Goal: Task Accomplishment & Management: Complete application form

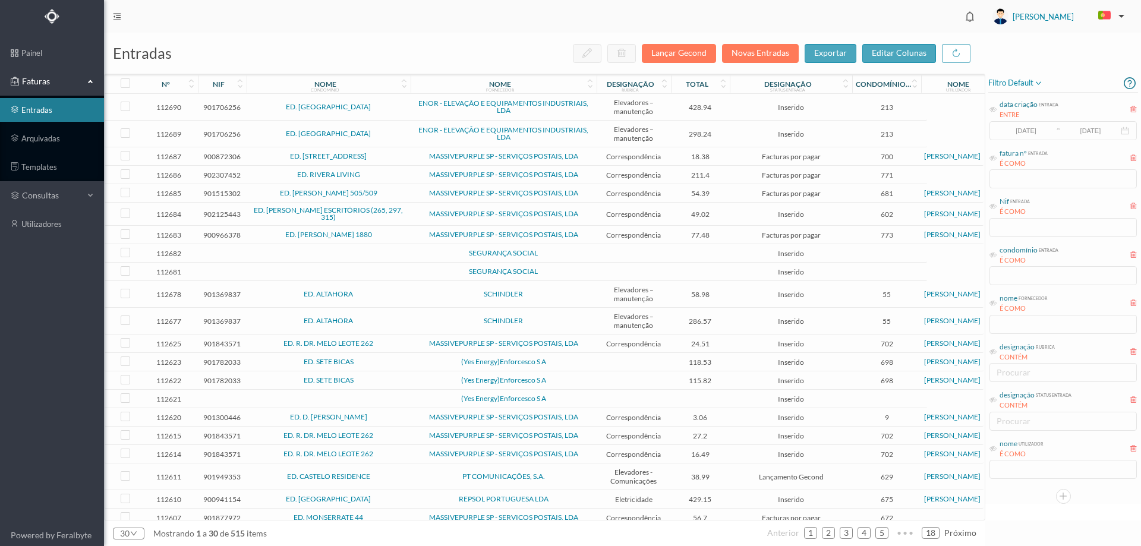
scroll to position [219, 0]
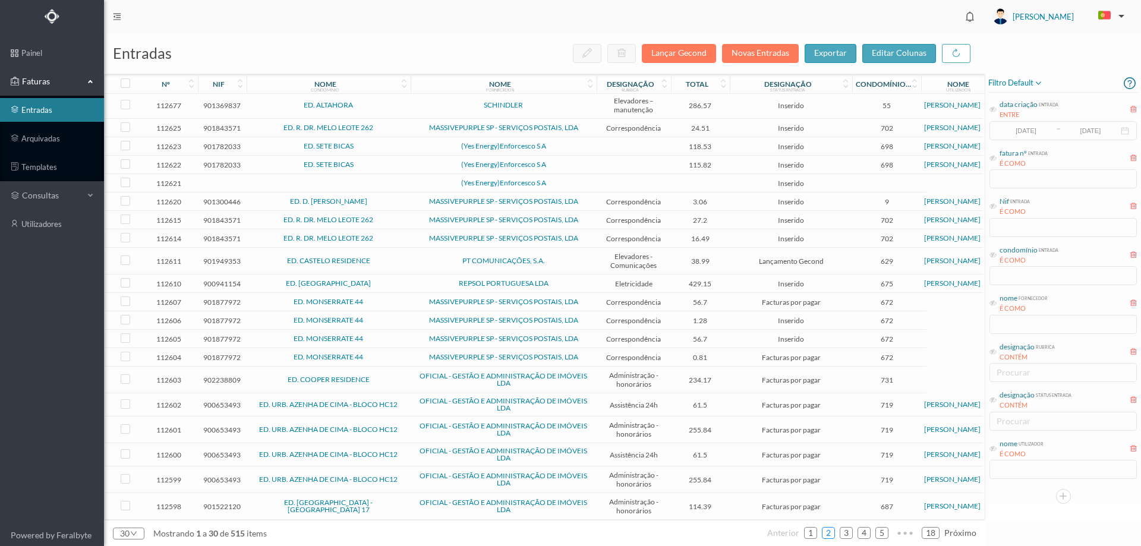
click at [829, 534] on link "2" at bounding box center [829, 533] width 12 height 18
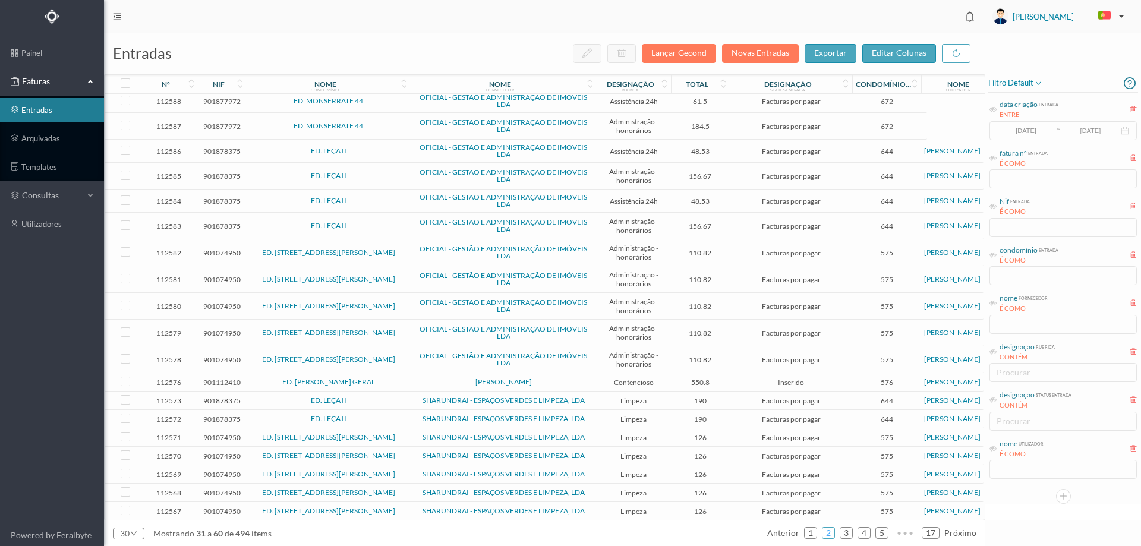
scroll to position [279, 0]
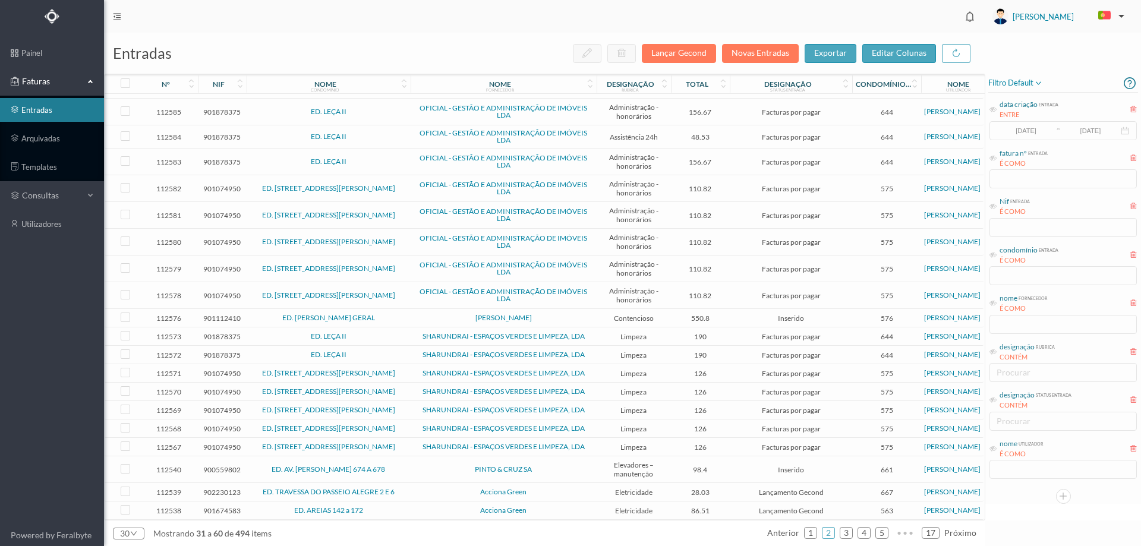
click at [402, 314] on span "ED. [PERSON_NAME] GERAL" at bounding box center [329, 317] width 158 height 7
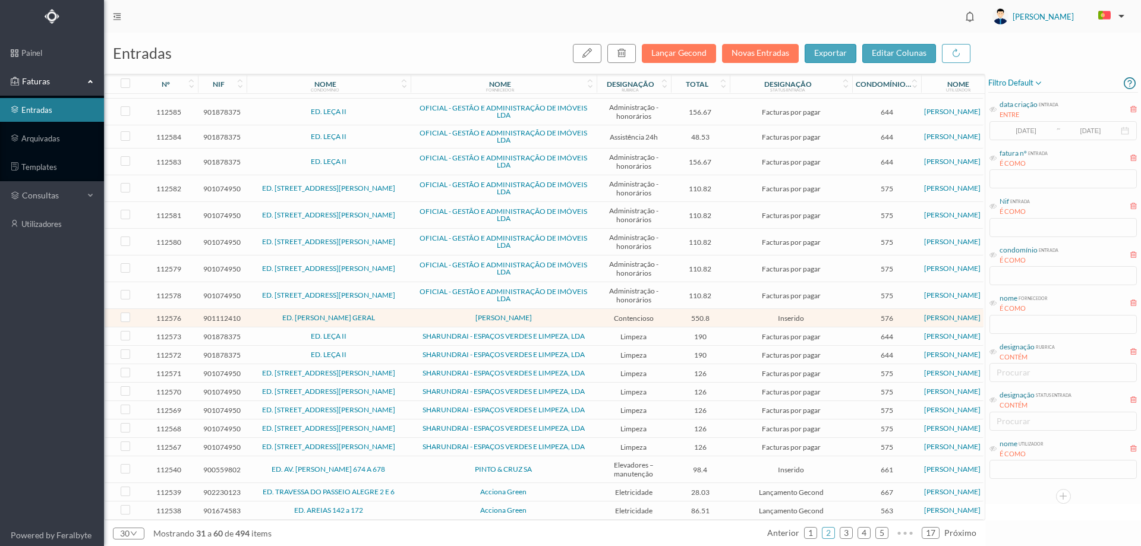
click at [415, 466] on span "PINTO & CRUZ SA" at bounding box center [504, 469] width 180 height 7
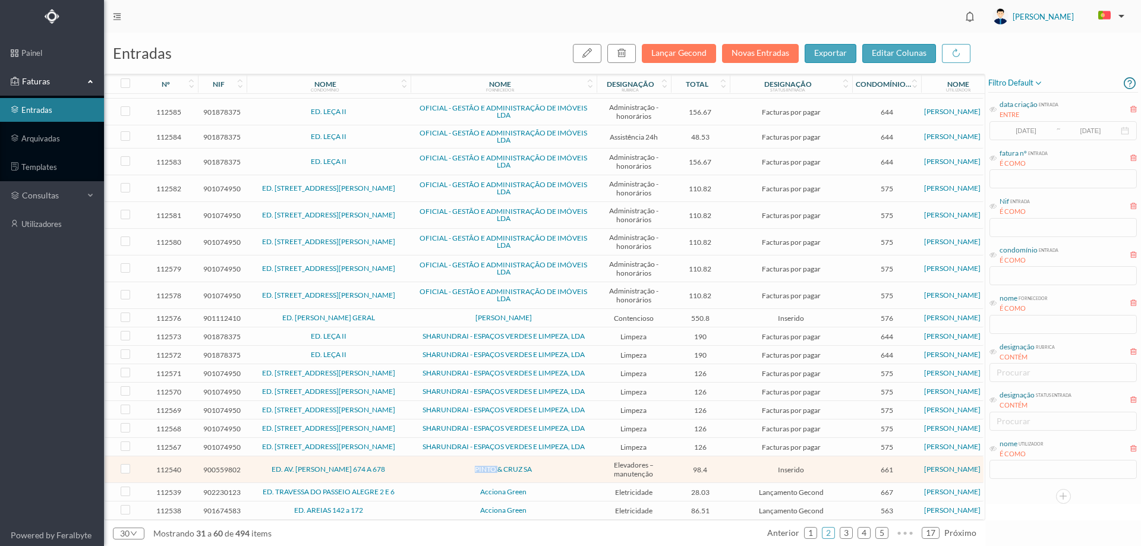
click at [415, 466] on span "PINTO & CRUZ SA" at bounding box center [504, 469] width 180 height 7
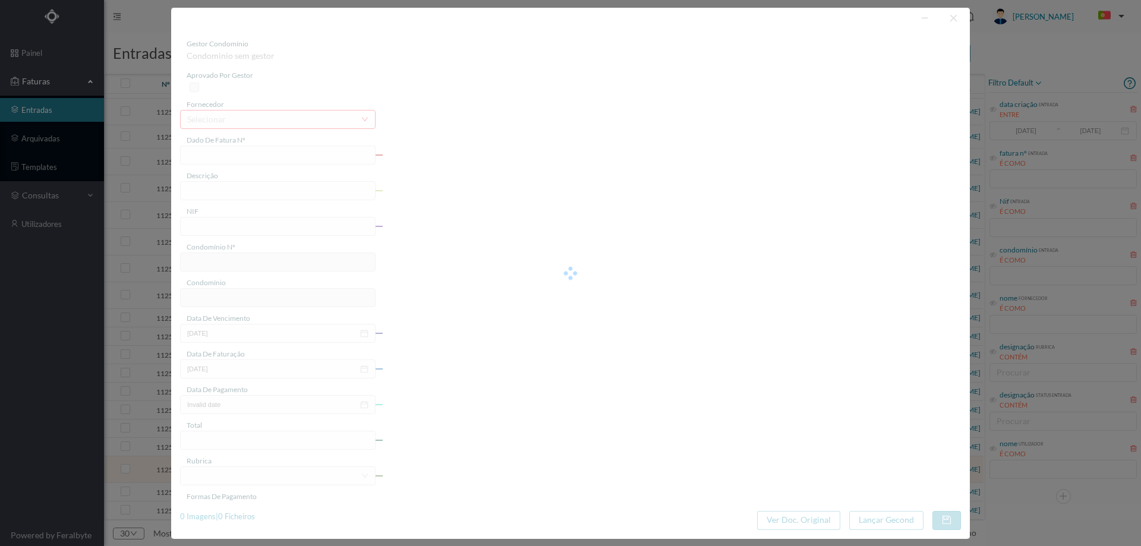
type input "NC NTC.A/2595"
type input "900559802"
type input "Invalid date"
type input "[DATE]"
type input "98.40"
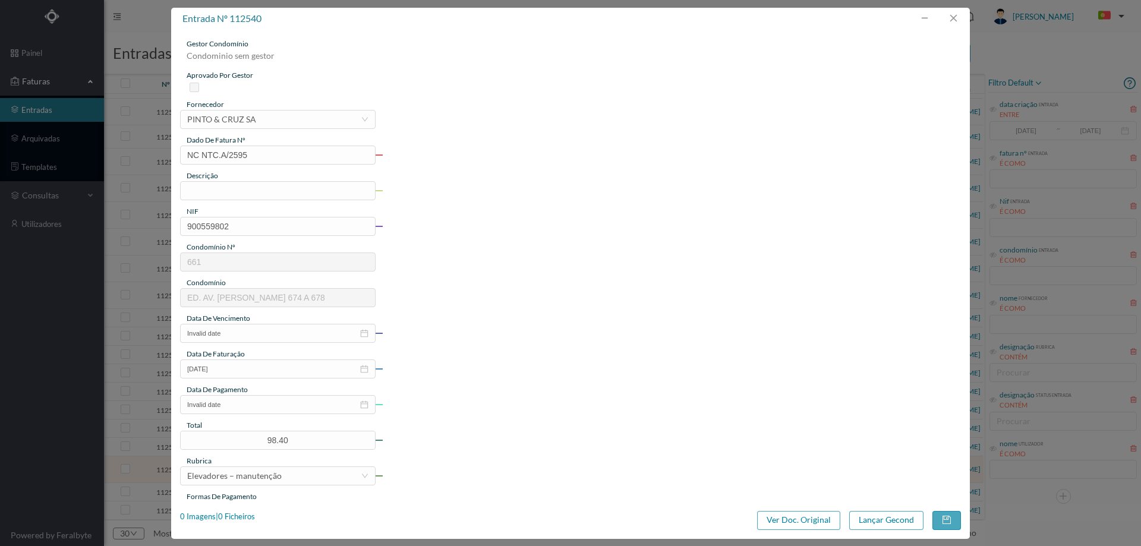
type input "661"
type input "ED. AV. [PERSON_NAME] 674 A 678"
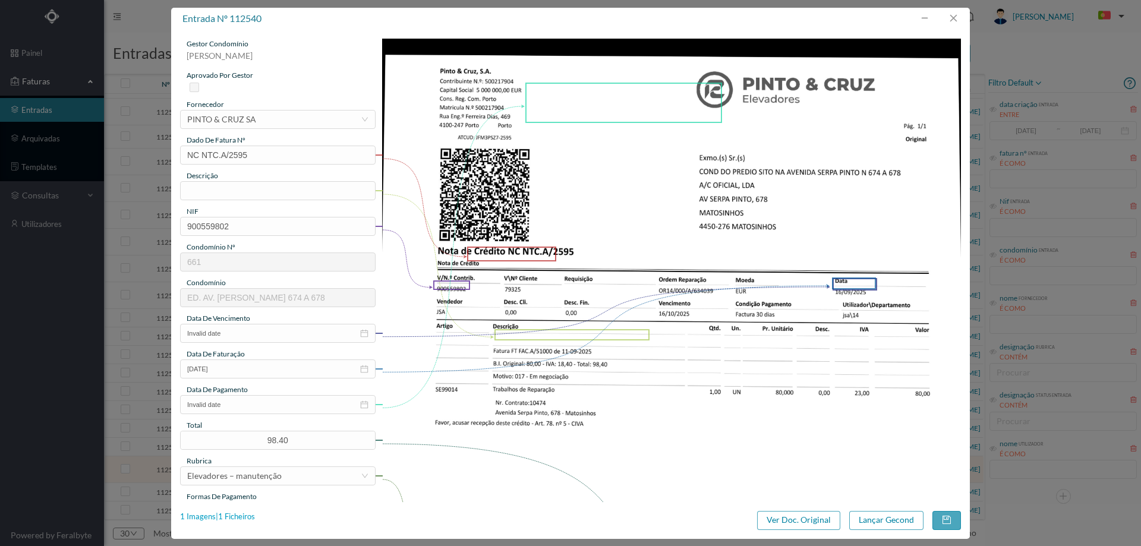
click at [253, 515] on div "1 Imagens | 1 Ficheiros" at bounding box center [217, 517] width 75 height 12
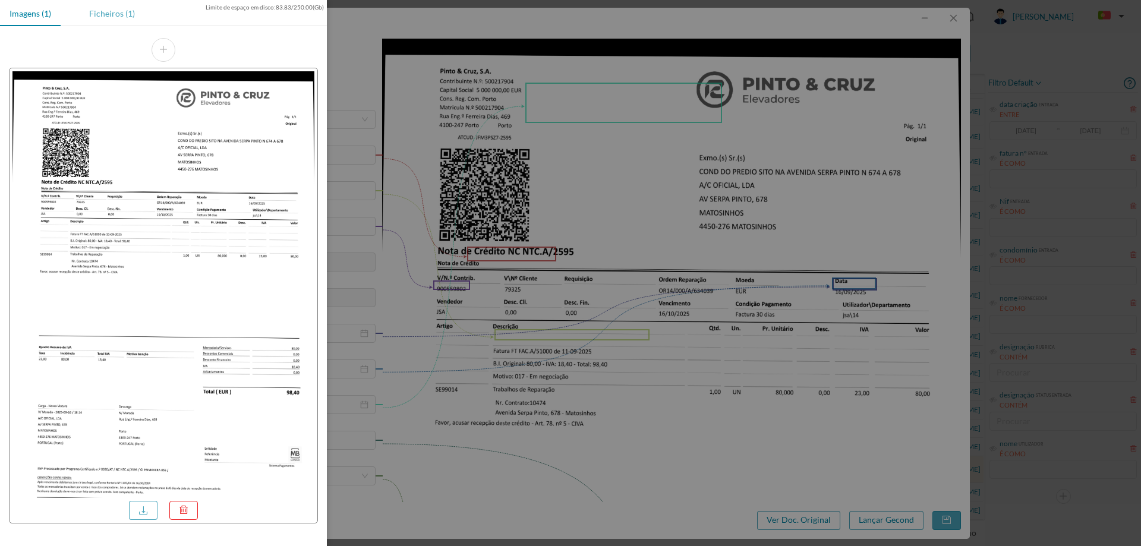
click at [109, 15] on div "Ficheiros (1)" at bounding box center [112, 13] width 65 height 27
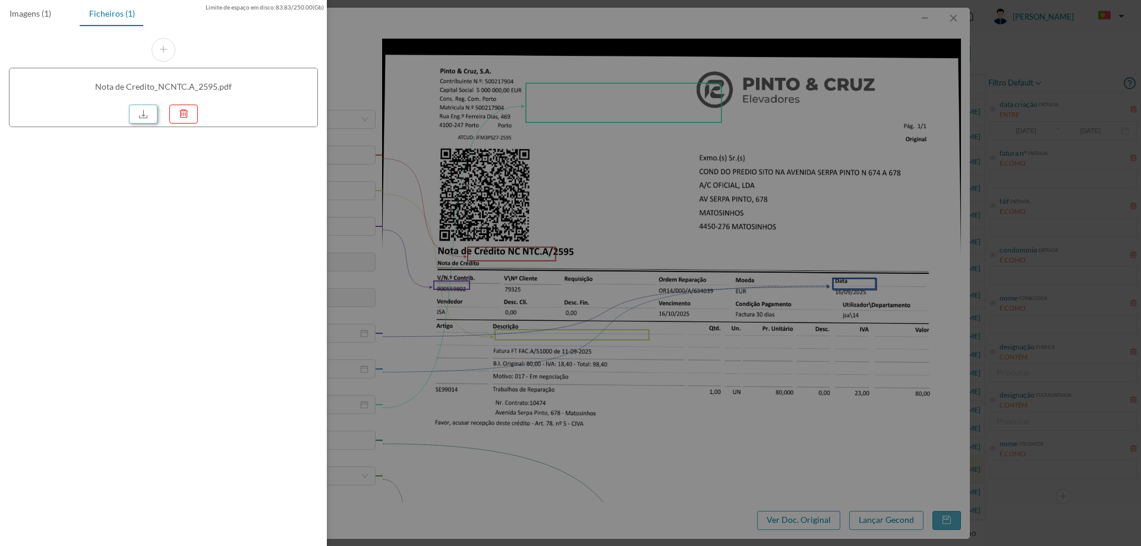
click at [143, 110] on link at bounding box center [143, 114] width 29 height 19
click at [615, 118] on div at bounding box center [570, 273] width 1141 height 546
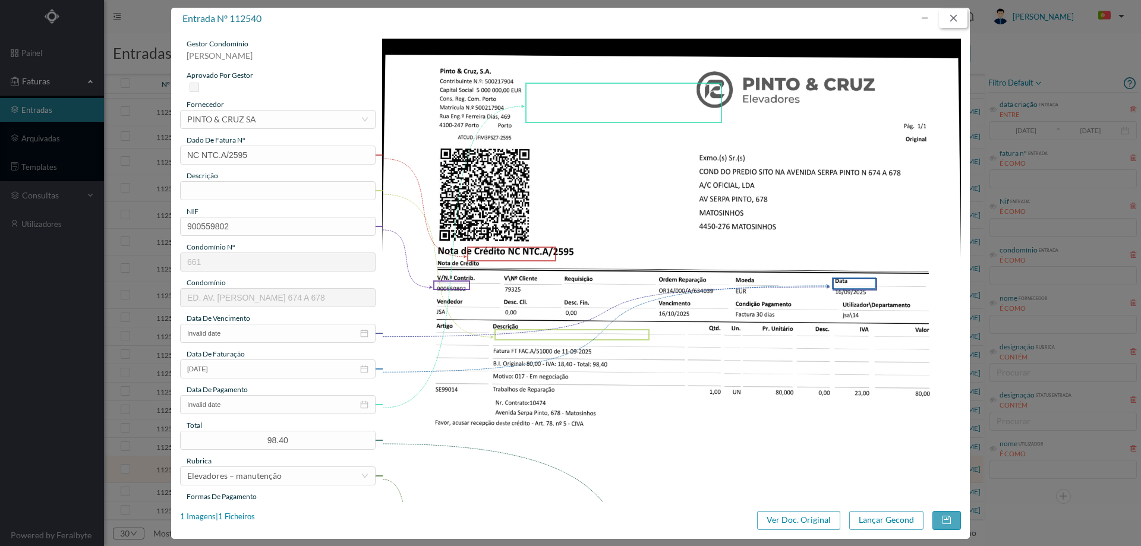
click at [954, 24] on button "button" at bounding box center [953, 18] width 29 height 19
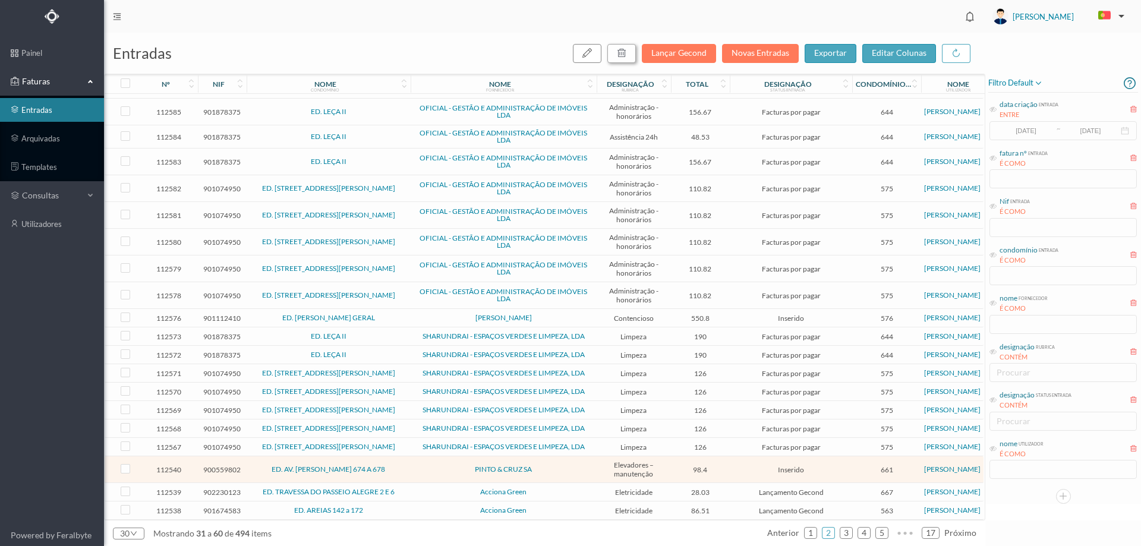
click at [630, 53] on button "button" at bounding box center [621, 53] width 29 height 19
click at [728, 106] on button "sim" at bounding box center [729, 107] width 23 height 14
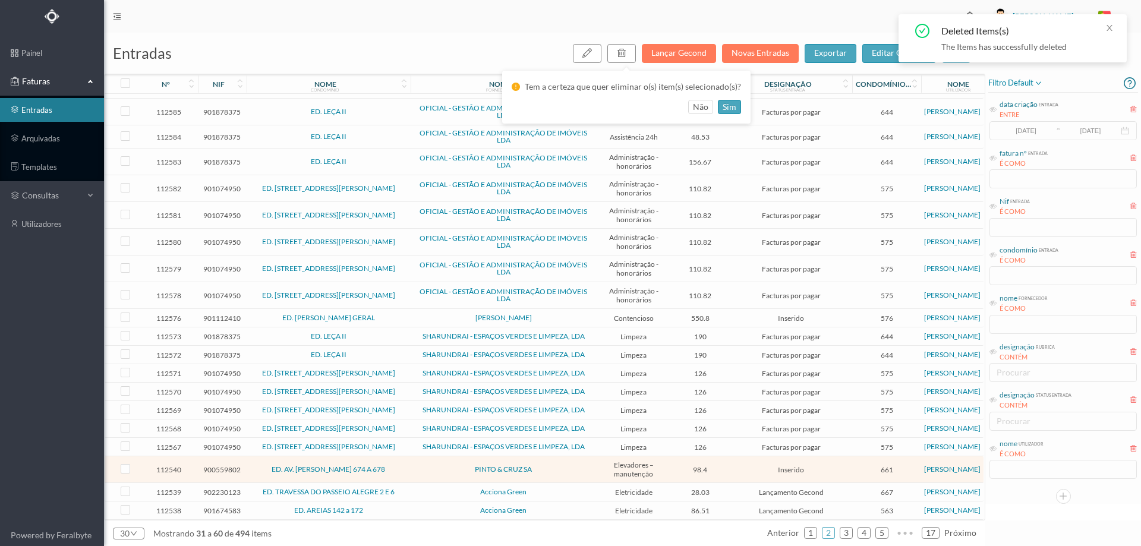
scroll to position [270, 0]
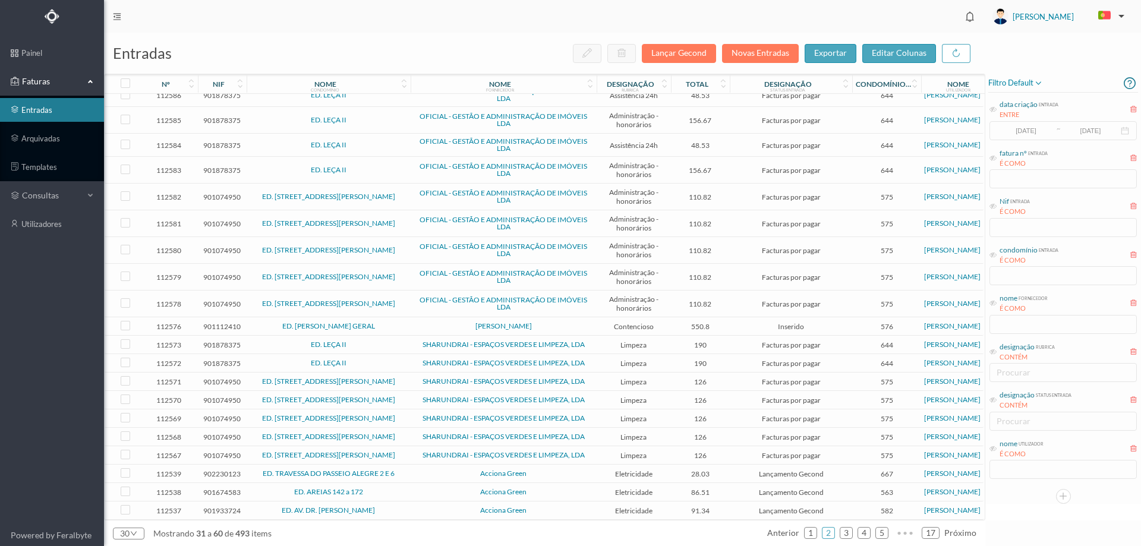
click at [399, 507] on span "ED. AV. DR. [PERSON_NAME]" at bounding box center [329, 510] width 158 height 7
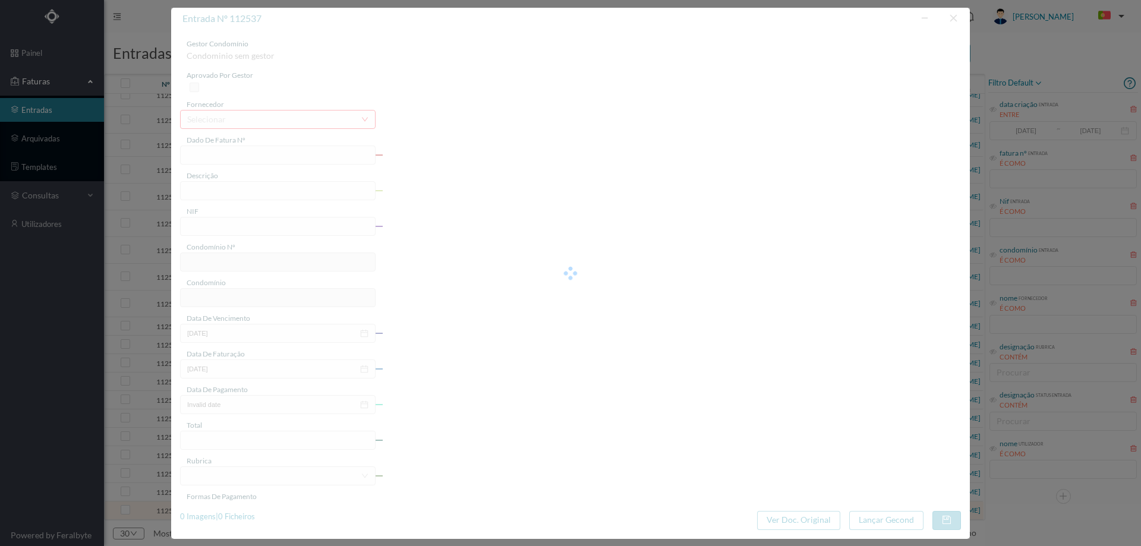
type input "FT P25/040389"
type input "DOUTOR [PERSON_NAME] :"
type input "901933724"
type input "[DATE]"
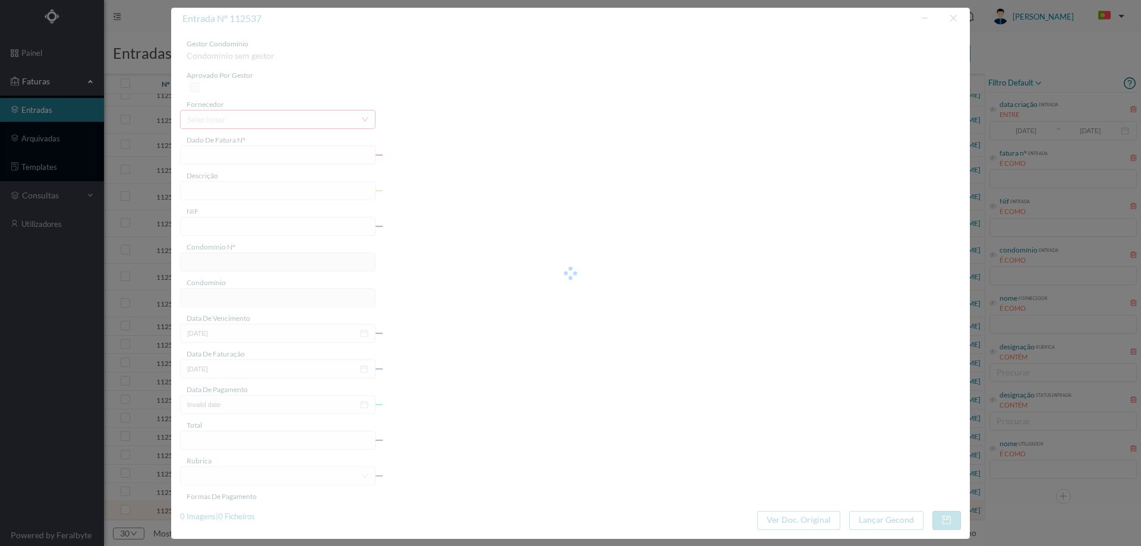
type input "[DATE]"
type input "91.34"
type input "582"
type input "ED. AV. DR. [PERSON_NAME]"
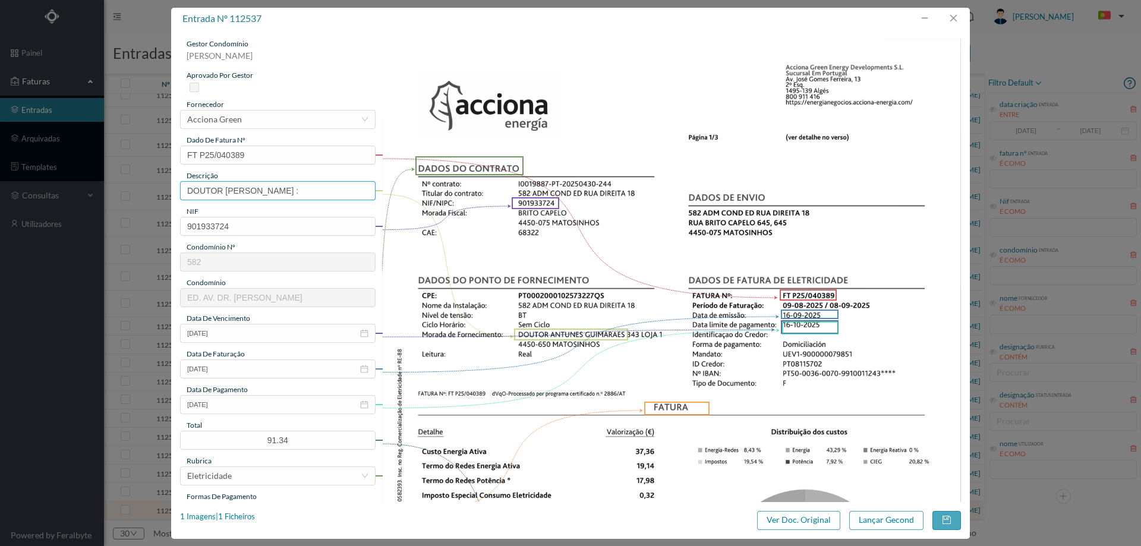
drag, startPoint x: 332, startPoint y: 196, endPoint x: 32, endPoint y: 185, distance: 299.8
click at [32, 185] on div "entrada nº 112537 gestor condomínio [PERSON_NAME] aprovado por gestor fornecedo…" at bounding box center [570, 273] width 1141 height 546
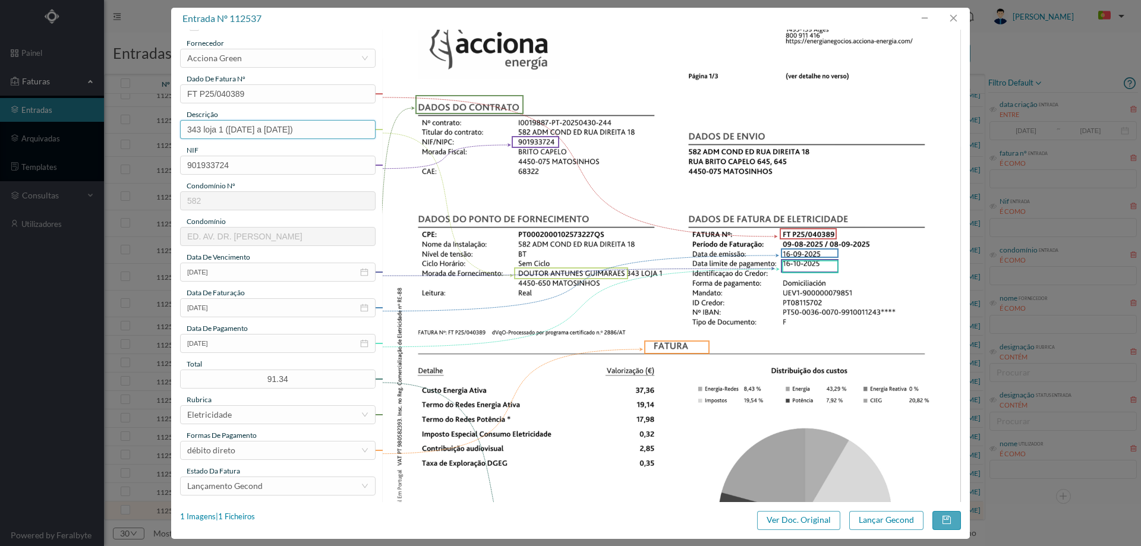
scroll to position [178, 0]
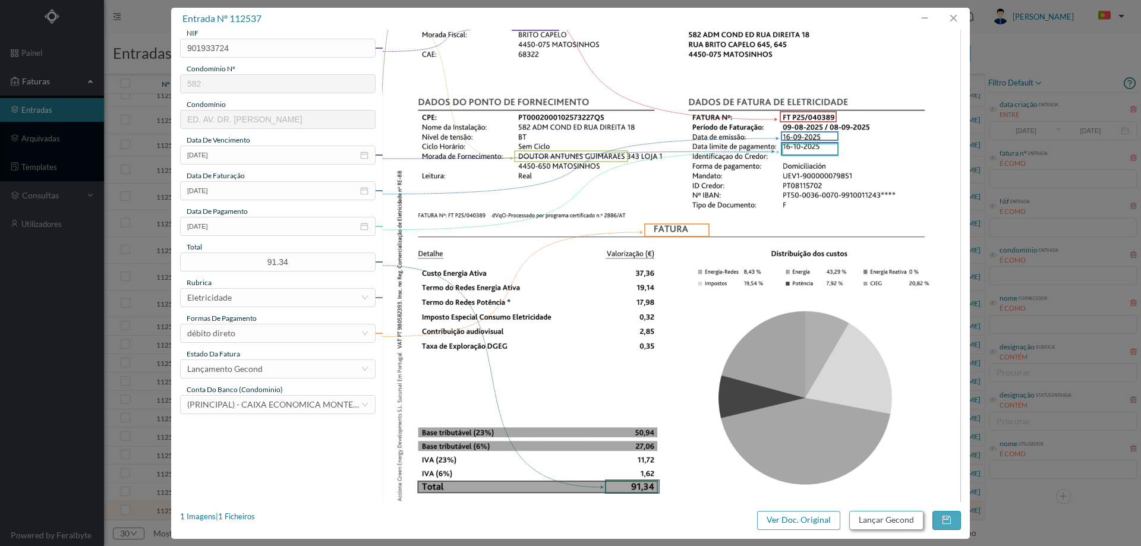
type input "343 loja 1 ([DATE] a [DATE])"
click at [871, 524] on button "Lançar Gecond" at bounding box center [886, 520] width 74 height 19
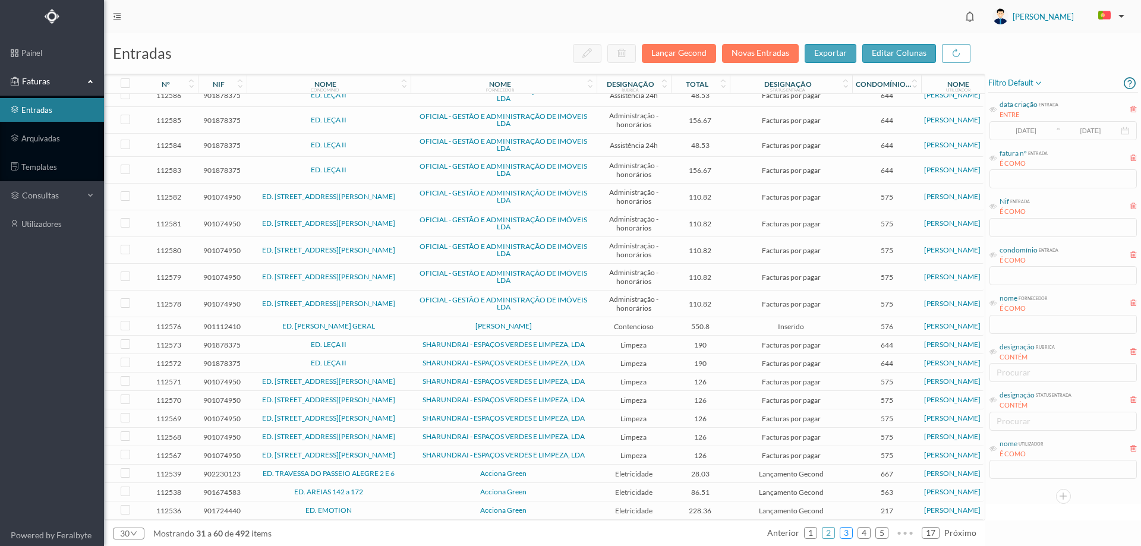
click at [846, 534] on link "3" at bounding box center [846, 533] width 12 height 18
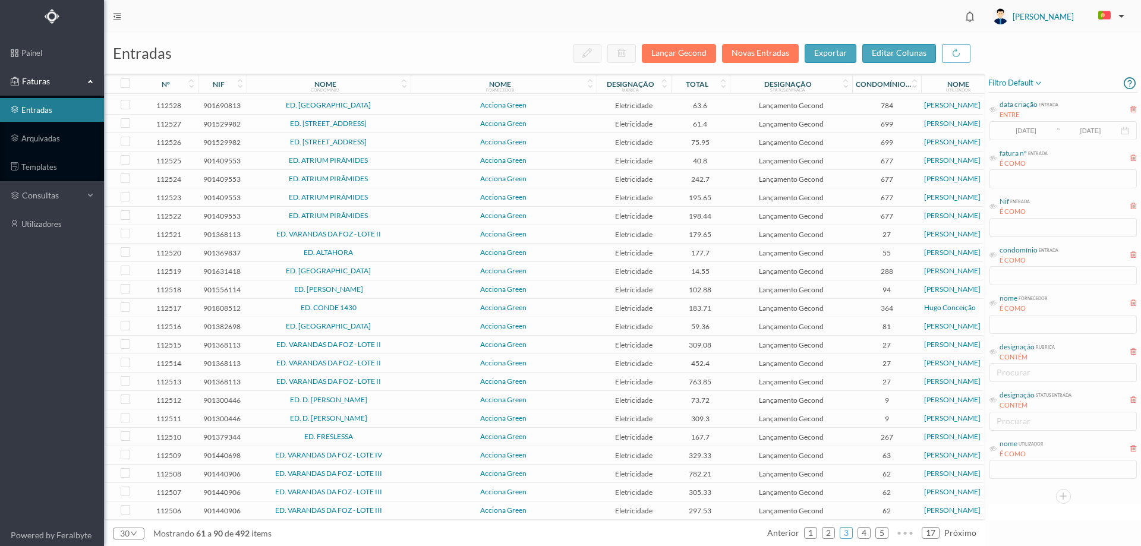
scroll to position [0, 0]
click at [408, 137] on td "ED. [GEOGRAPHIC_DATA]" at bounding box center [329, 140] width 164 height 18
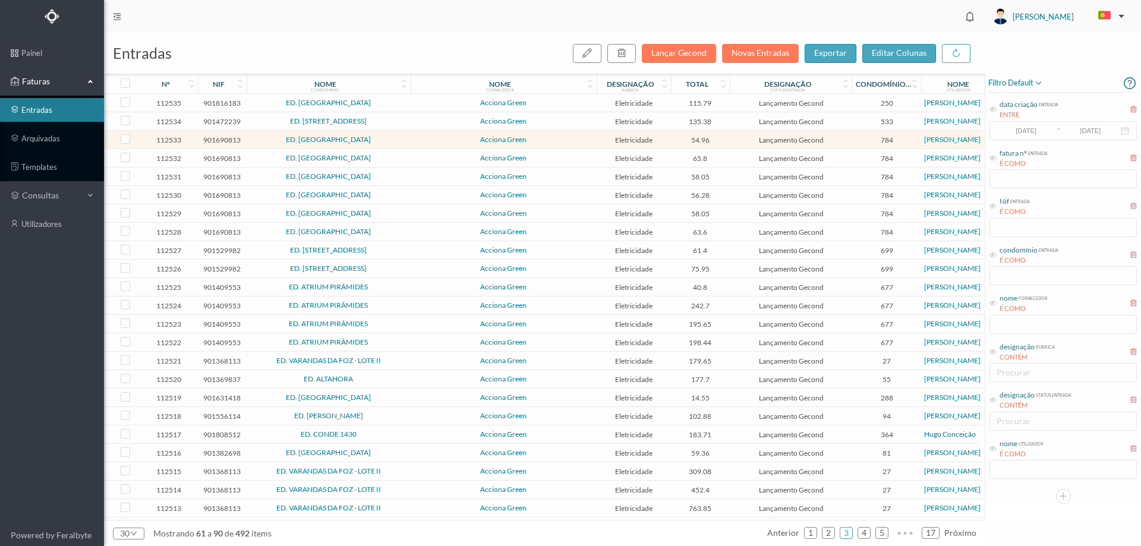
click at [408, 137] on td "ED. [GEOGRAPHIC_DATA]" at bounding box center [329, 140] width 164 height 18
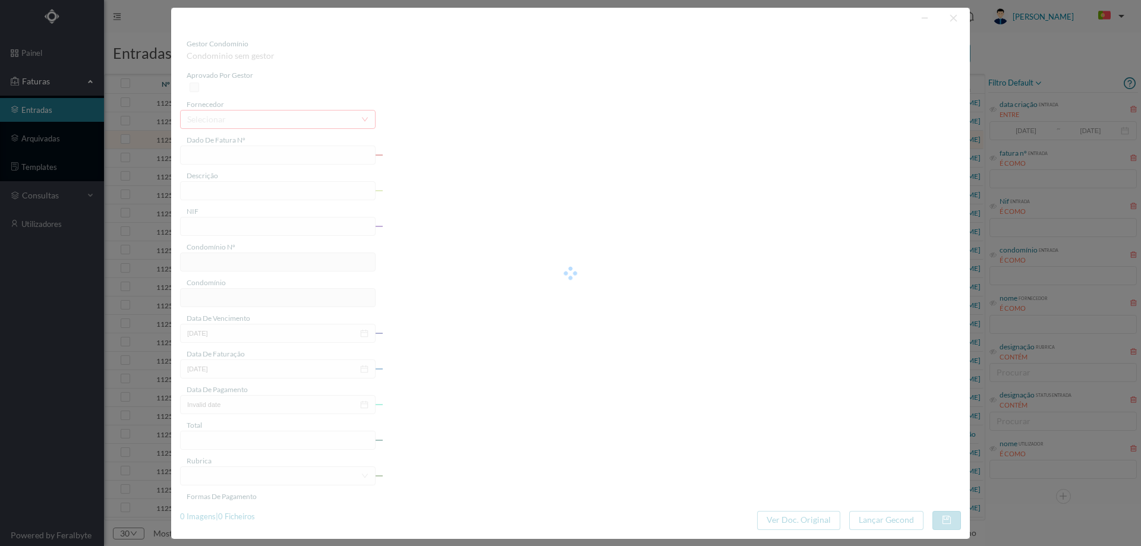
type input "FT P25/040371"
type input "DR SALGADO ZENHA 503 COMUI"
type input "901690813"
type input "[DATE]"
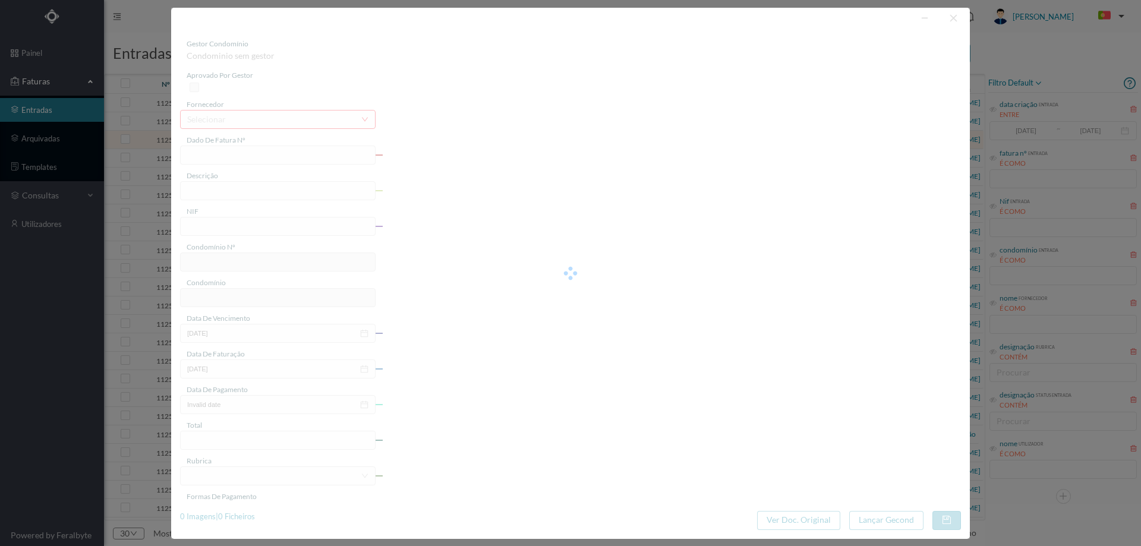
type input "[DATE]"
type input "54.96"
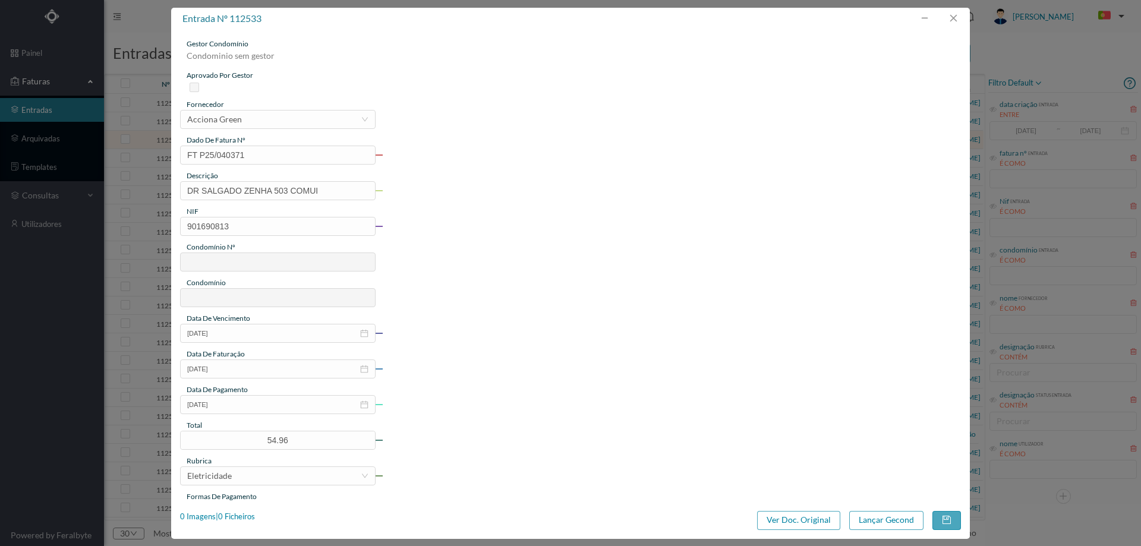
type input "784"
type input "ED. [GEOGRAPHIC_DATA]"
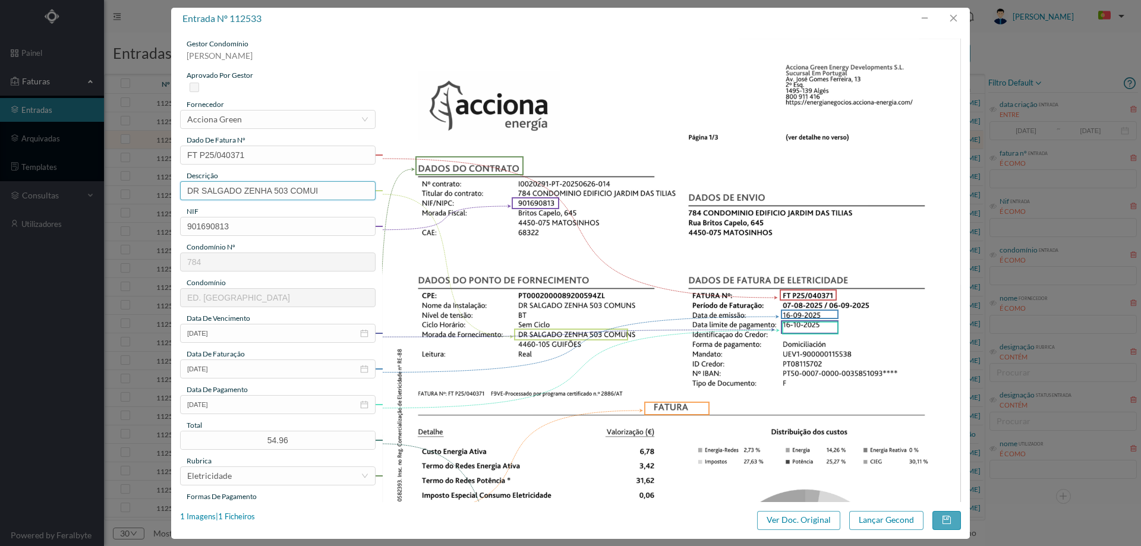
drag, startPoint x: 276, startPoint y: 189, endPoint x: 0, endPoint y: 196, distance: 275.9
click at [0, 196] on div "entrada nº 112533 gestor condomínio [PERSON_NAME] aprovado por gestor fornecedo…" at bounding box center [570, 273] width 1141 height 546
click at [266, 189] on input "503 COMUI" at bounding box center [278, 190] width 196 height 19
type input "503 COMUNS ([DATE] a [DATE])"
click at [880, 519] on button "Lançar Gecond" at bounding box center [886, 520] width 74 height 19
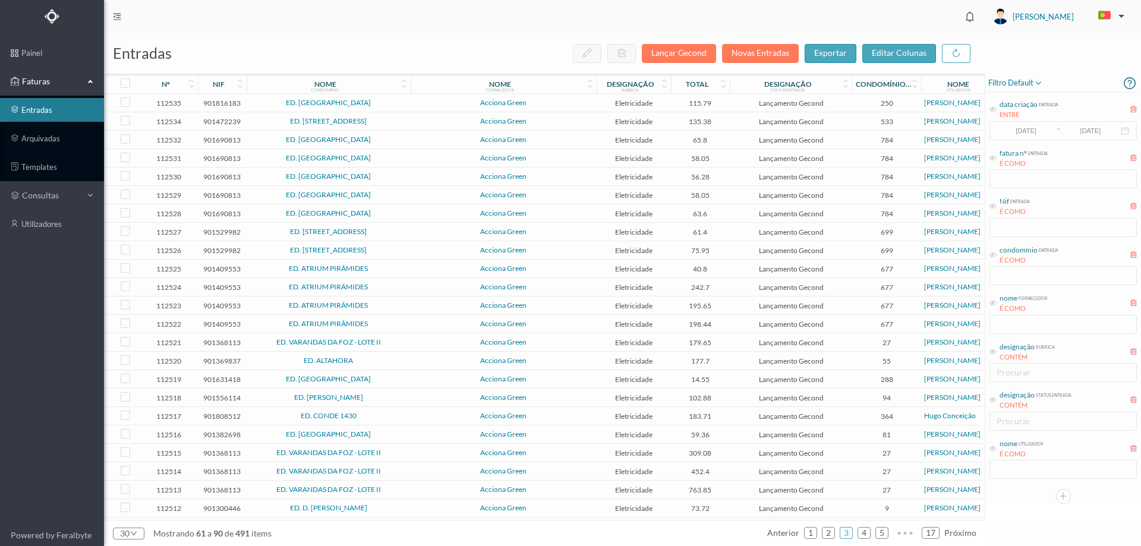
click at [411, 137] on td "Acciona Green" at bounding box center [504, 140] width 186 height 18
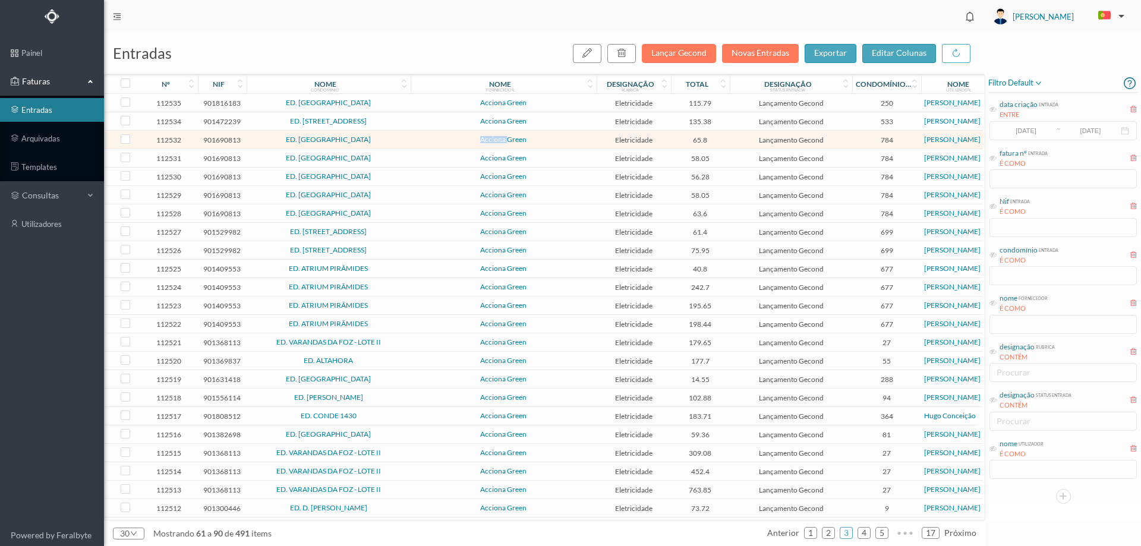
click at [411, 137] on td "Acciona Green" at bounding box center [504, 140] width 186 height 18
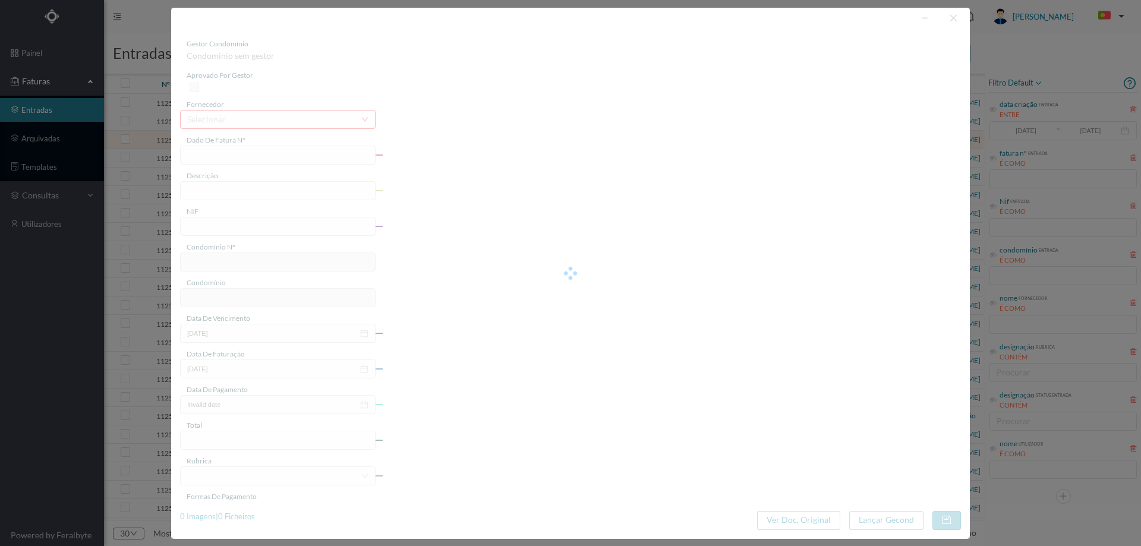
type input "FT P25/040370"
type input "DR SALGADO ZENHA 487 COMUI"
type input "901690813"
type input "[DATE]"
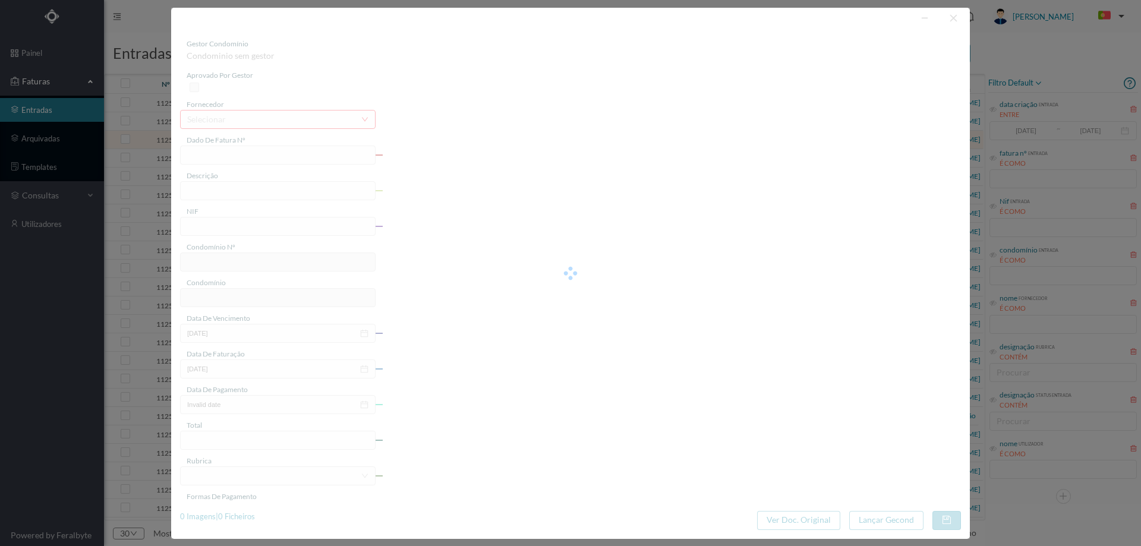
type input "[DATE]"
type input "65.80"
type input "784"
type input "ED. [GEOGRAPHIC_DATA]"
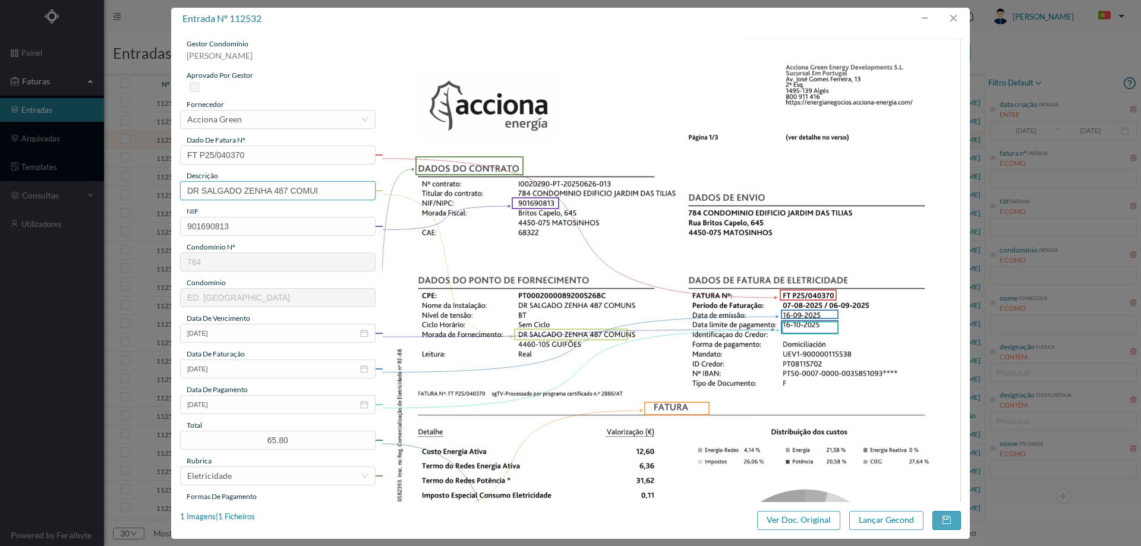
drag, startPoint x: 275, startPoint y: 192, endPoint x: 92, endPoint y: 191, distance: 183.1
click at [92, 191] on div "entrada nº 112532 gestor condomínio [PERSON_NAME] aprovado por gestor fornecedo…" at bounding box center [570, 273] width 1141 height 546
click at [294, 187] on input "487 COMUI" at bounding box center [278, 190] width 196 height 19
type input "487 COMUNS ([DATE] a [DATE])"
click at [879, 524] on button "Lançar Gecond" at bounding box center [886, 520] width 74 height 19
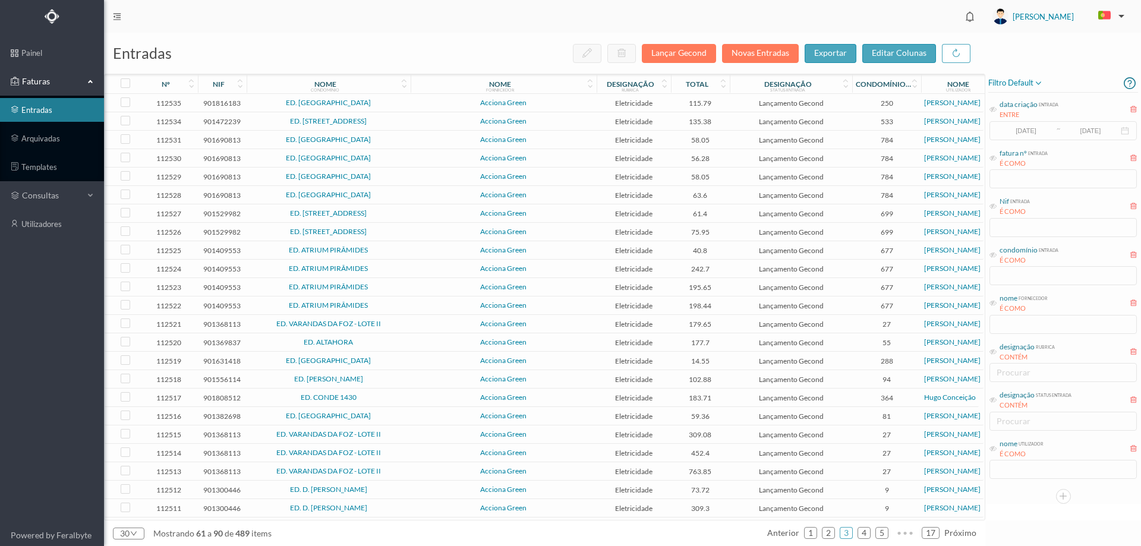
click at [390, 140] on span "ED. [GEOGRAPHIC_DATA]" at bounding box center [329, 139] width 158 height 7
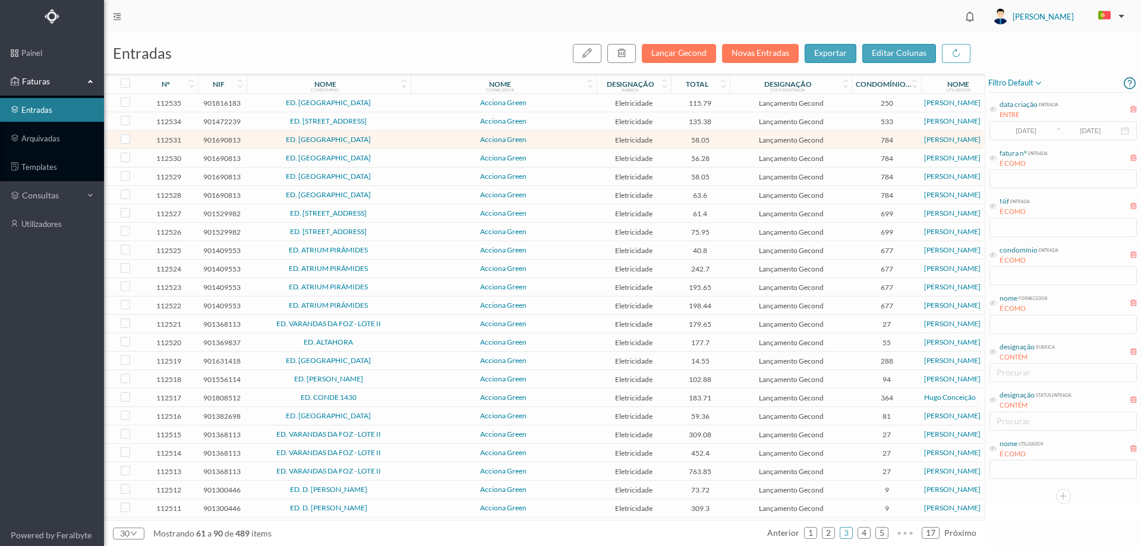
click at [390, 140] on span "ED. [GEOGRAPHIC_DATA]" at bounding box center [329, 139] width 158 height 7
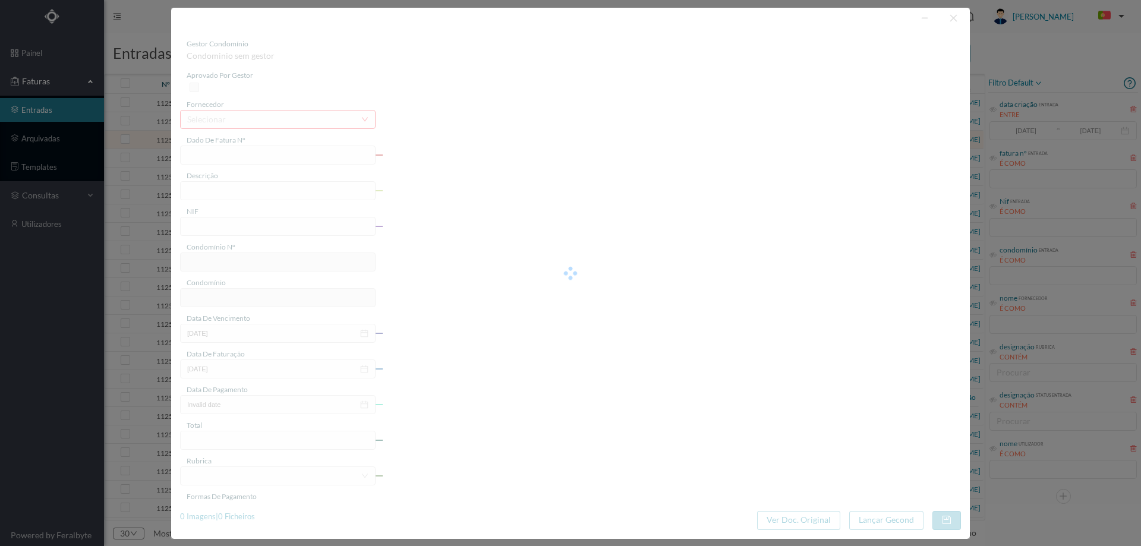
type input "FT P25/040369"
type input "DR [PERSON_NAME] ZENHA 473 COMU"
type input "901690813"
type input "[DATE]"
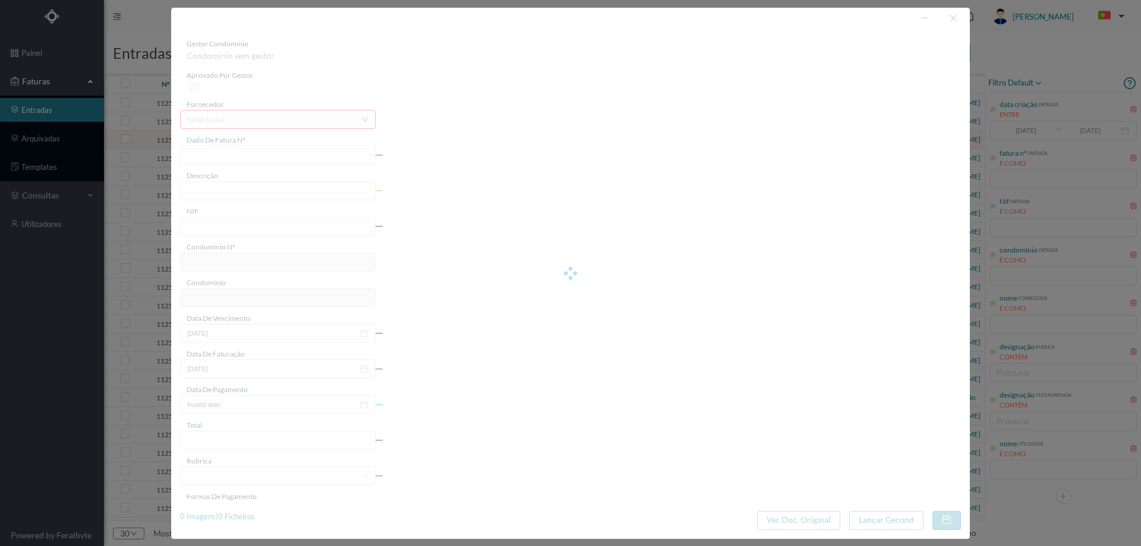
type input "[DATE]"
type input "58.05"
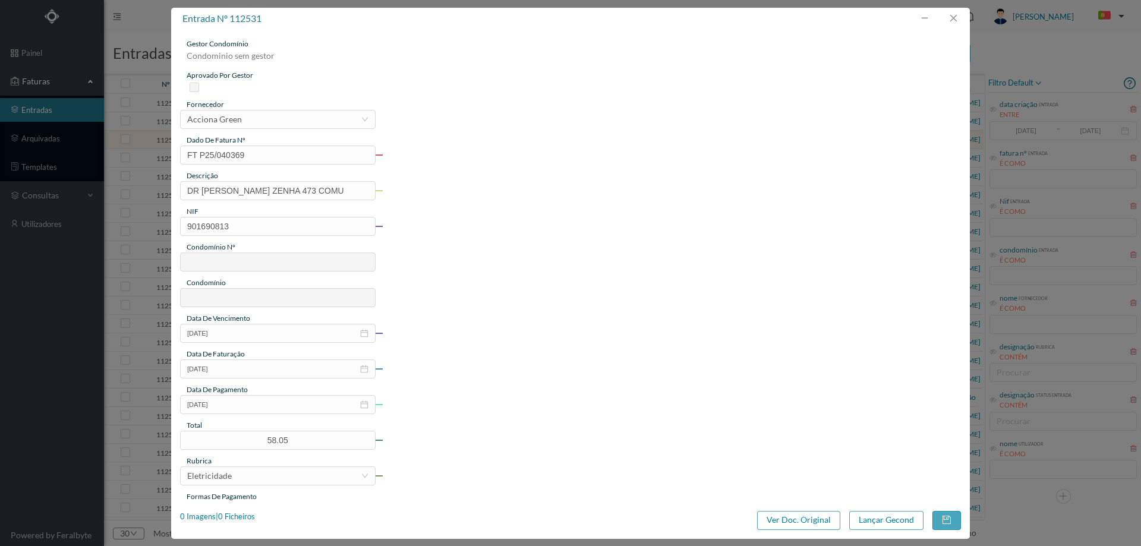
type input "784"
type input "ED. [GEOGRAPHIC_DATA]"
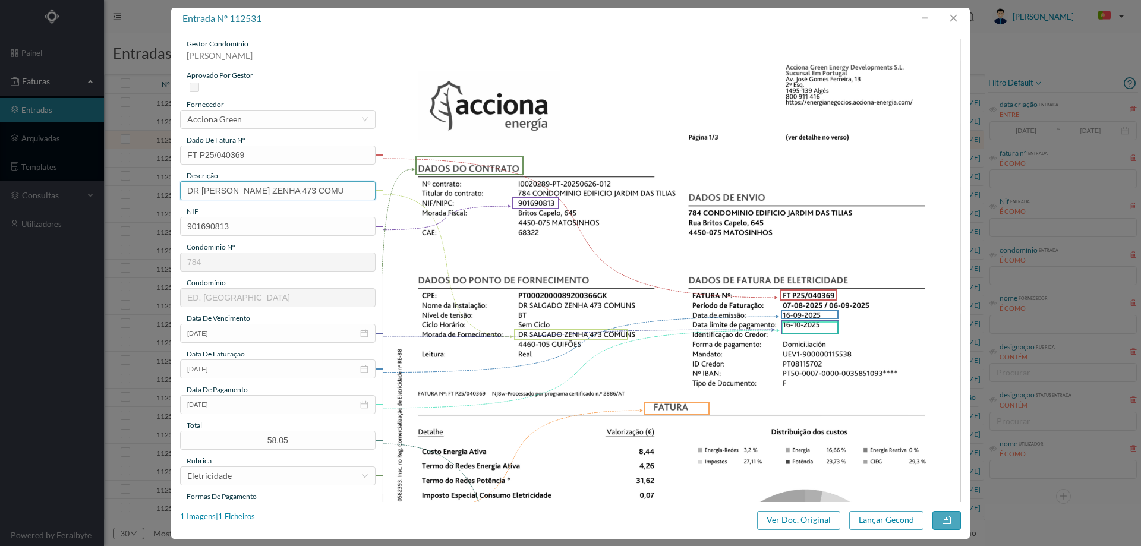
drag, startPoint x: 274, startPoint y: 191, endPoint x: 110, endPoint y: 207, distance: 164.9
click at [110, 207] on div "entrada nº 112531 gestor condomínio [PERSON_NAME] aprovado por gestor fornecedo…" at bounding box center [570, 273] width 1141 height 546
click at [295, 194] on input "473 COMU" at bounding box center [278, 190] width 196 height 19
type input "473 COMUNS ([DATE] a [DATE])"
click at [900, 524] on button "Lançar Gecond" at bounding box center [886, 520] width 74 height 19
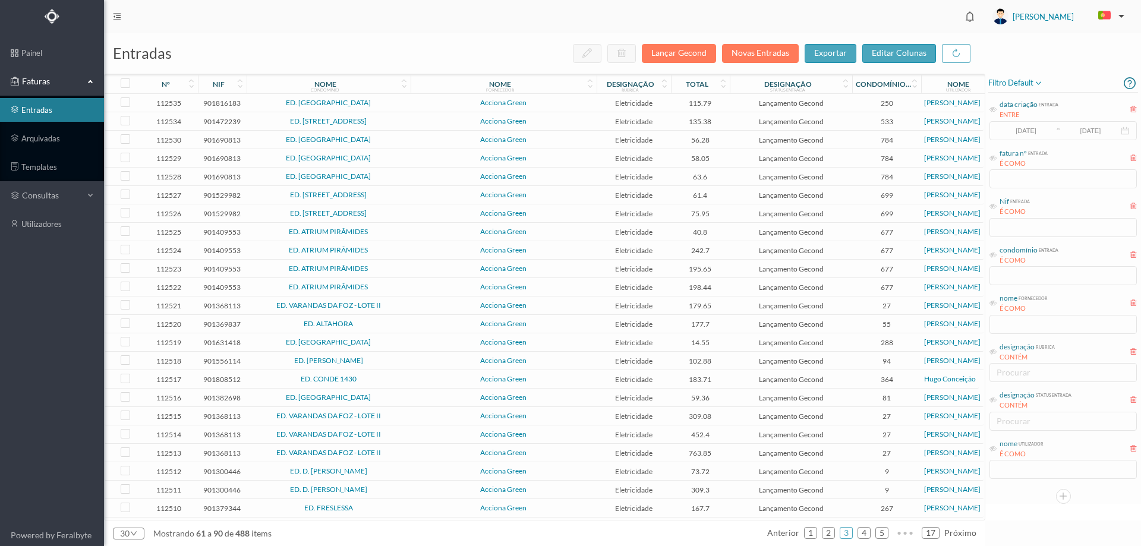
click at [401, 140] on span "ED. [GEOGRAPHIC_DATA]" at bounding box center [329, 139] width 158 height 7
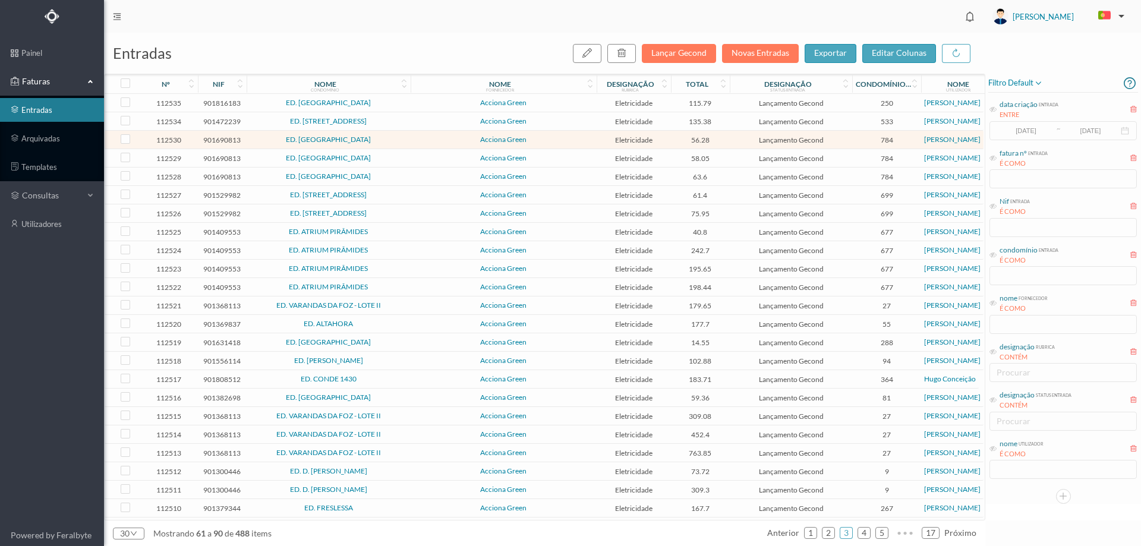
click at [401, 140] on span "ED. [GEOGRAPHIC_DATA]" at bounding box center [329, 139] width 158 height 7
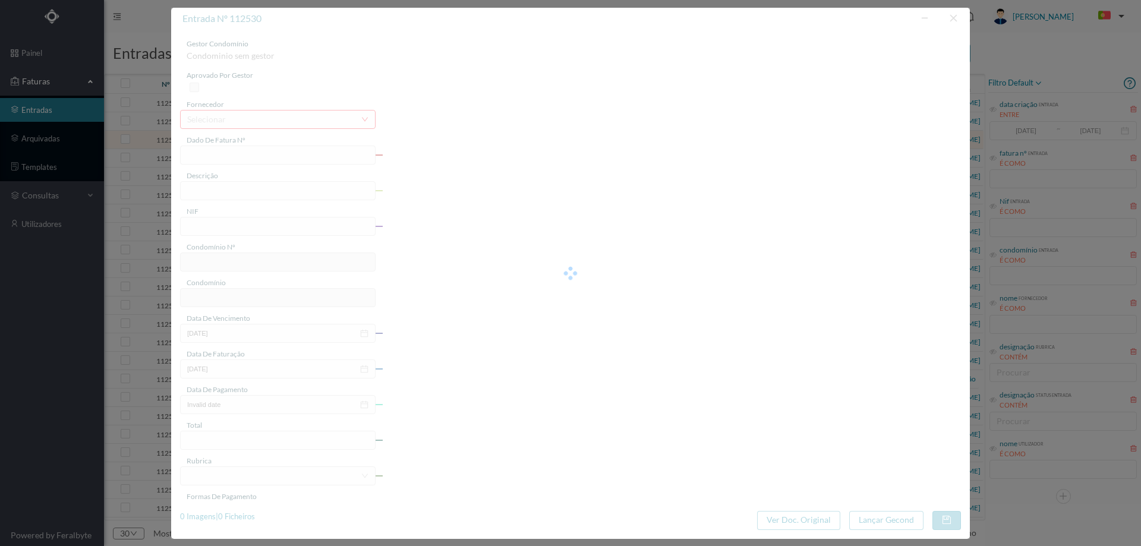
type input "FT P25/040367"
type input "DR SALGADO ZENHA 443 COMUI"
type input "901690813"
type input "[DATE]"
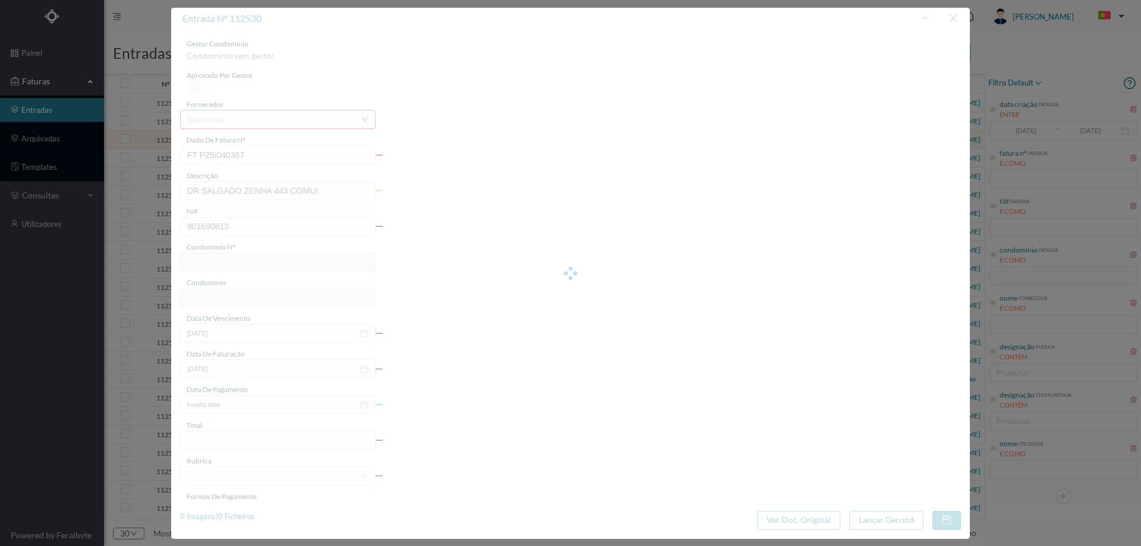
type input "[DATE]"
type input "56.28"
type input "784"
type input "ED. [GEOGRAPHIC_DATA]"
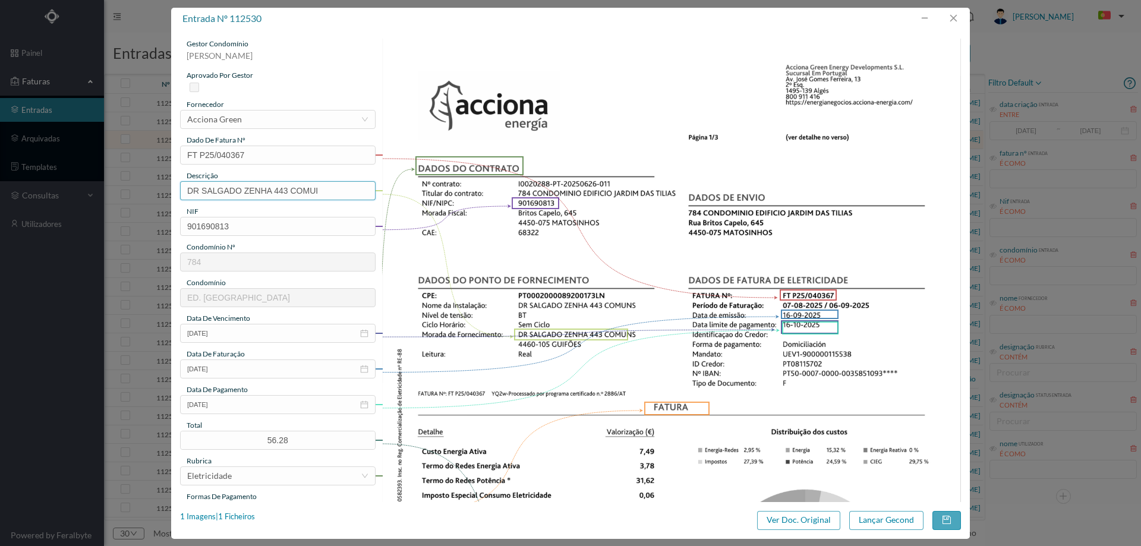
drag, startPoint x: 275, startPoint y: 191, endPoint x: 51, endPoint y: 191, distance: 223.5
click at [51, 191] on div "entrada nº 112530 gestor condomínio [PERSON_NAME] aprovado por gestor fornecedo…" at bounding box center [570, 273] width 1141 height 546
type input "443 COMUNS ([DATE] a [DATE])"
click at [888, 519] on button "Lançar Gecond" at bounding box center [886, 520] width 74 height 19
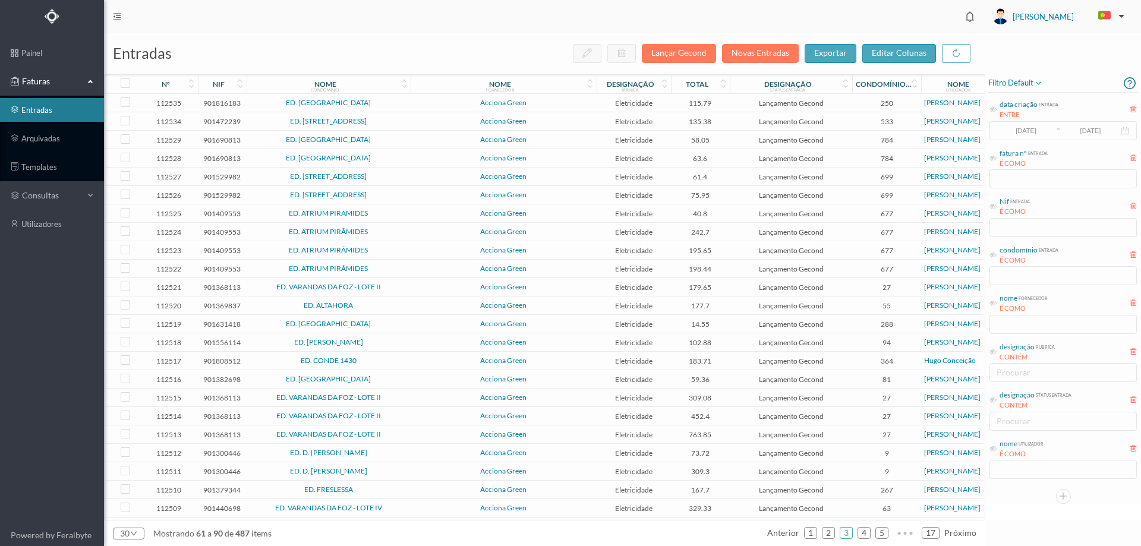
click at [402, 139] on span "ED. [GEOGRAPHIC_DATA]" at bounding box center [329, 139] width 158 height 7
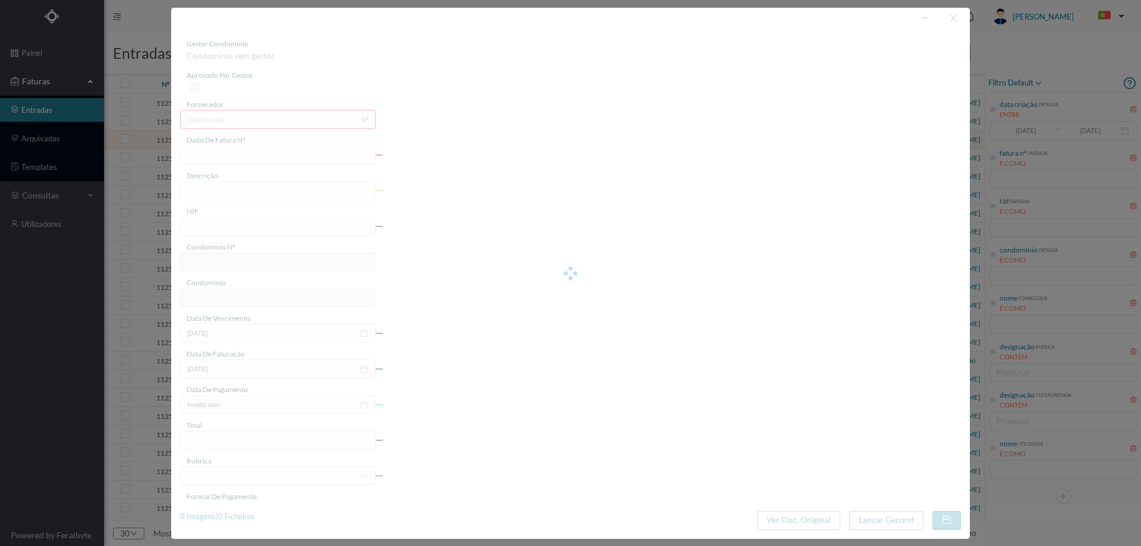
type input "FT P25/040366"
type input "DR [PERSON_NAME] 409 COMUI"
type input "901690813"
type input "[DATE]"
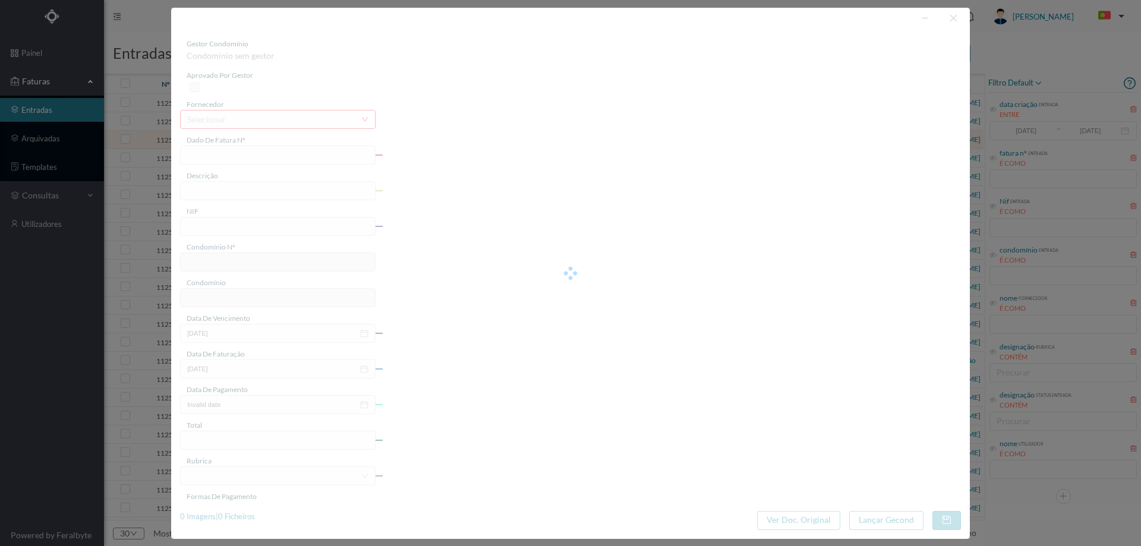
type input "[DATE]"
type input "58.05"
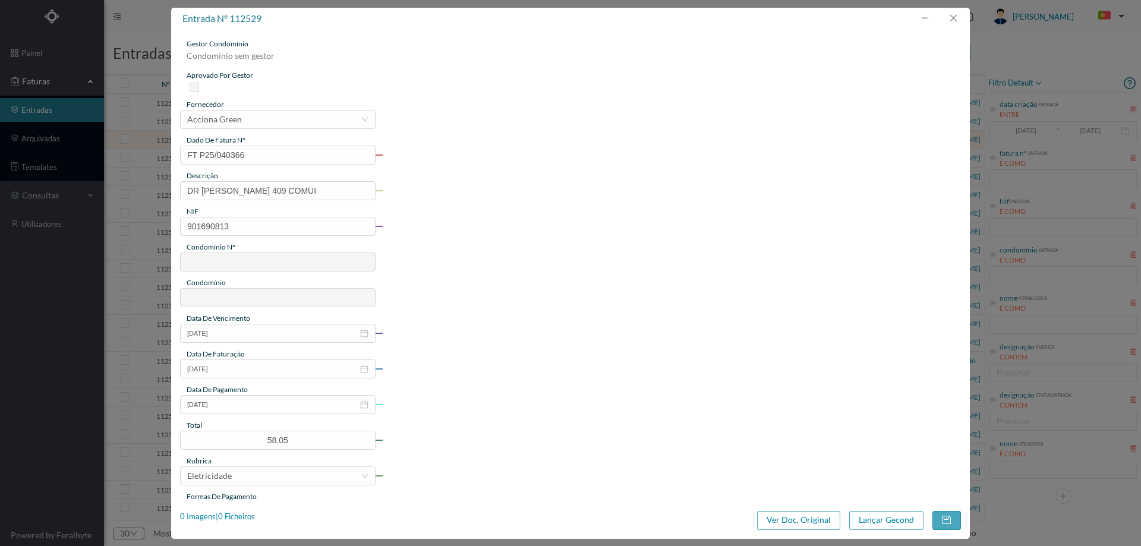
type input "784"
type input "ED. [GEOGRAPHIC_DATA]"
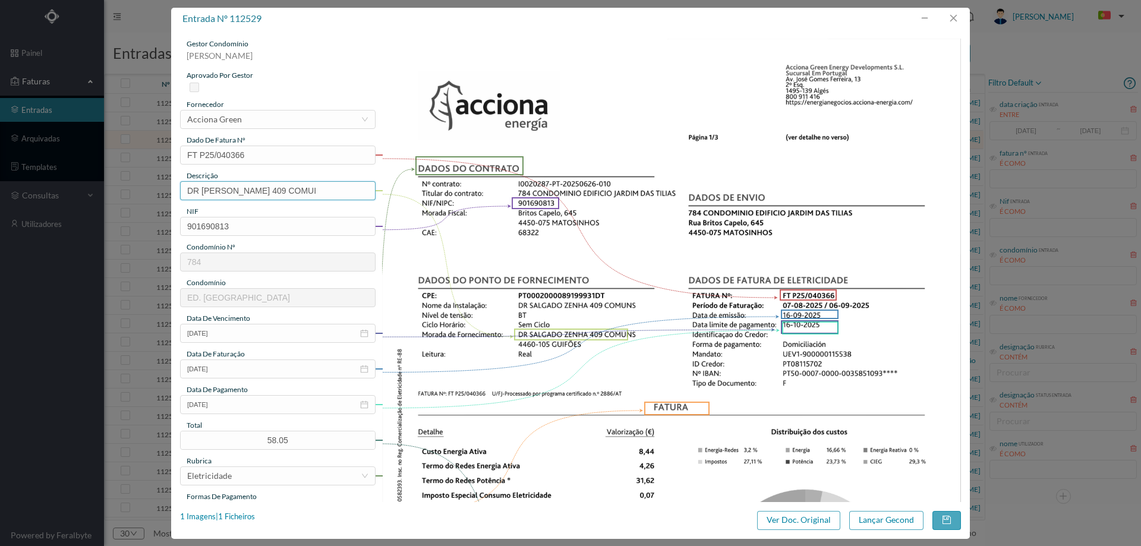
drag, startPoint x: 274, startPoint y: 191, endPoint x: 83, endPoint y: 203, distance: 191.1
click at [83, 203] on div "entrada nº 112529 gestor condomínio [PERSON_NAME] aprovado por gestor fornecedo…" at bounding box center [570, 273] width 1141 height 546
type input "409 COMUNS ([DATE] a [DATE])"
click at [871, 514] on button "Lançar Gecond" at bounding box center [886, 520] width 74 height 19
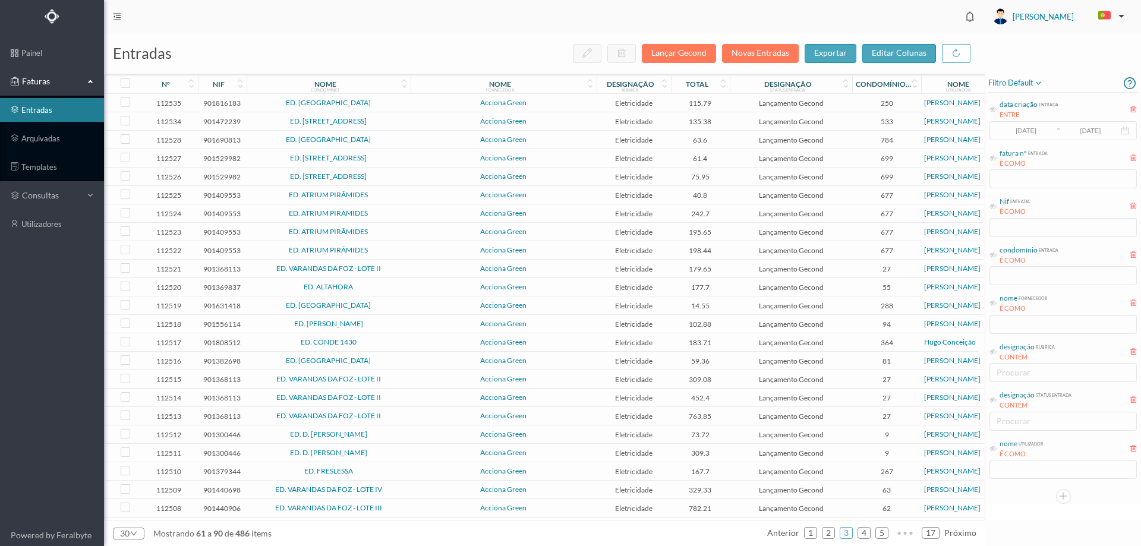
click at [429, 142] on span "Acciona Green" at bounding box center [504, 139] width 180 height 7
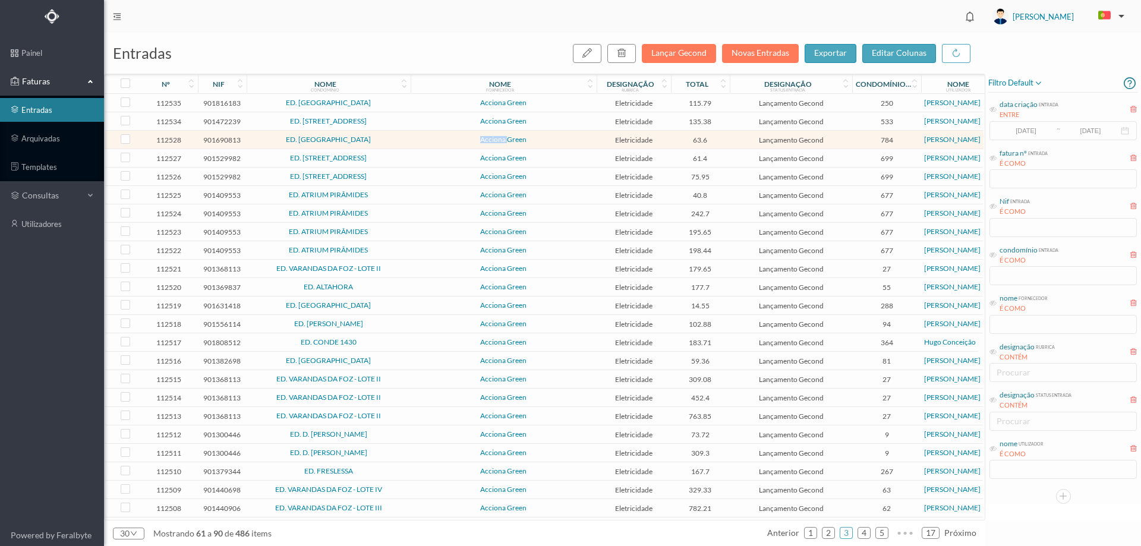
click at [429, 142] on span "Acciona Green" at bounding box center [504, 139] width 180 height 7
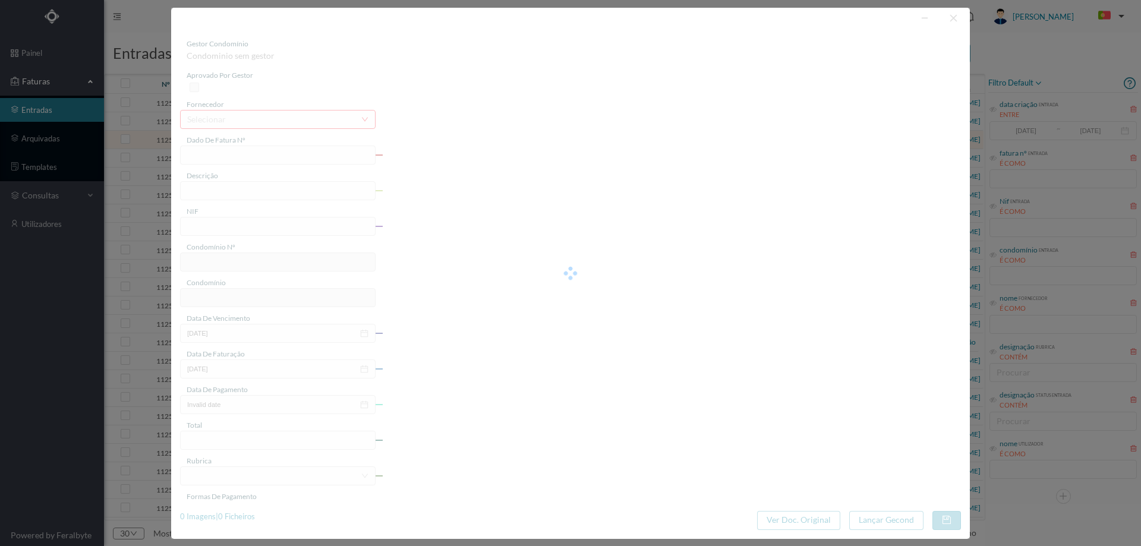
type input "FT P25/040365"
type input "DR [PERSON_NAME]"
type input "901690813"
type input "[DATE]"
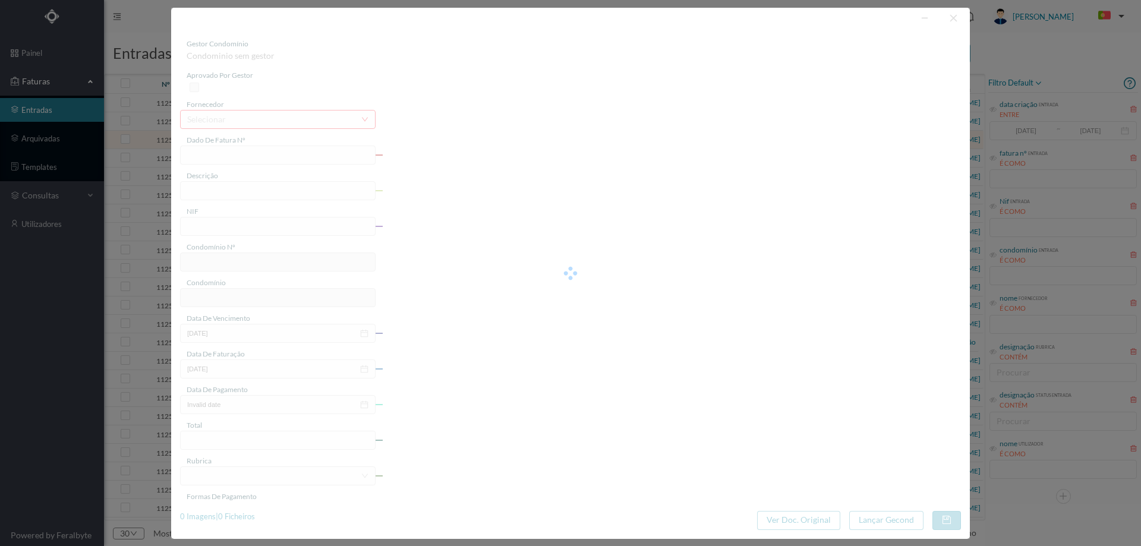
type input "[DATE]"
type input "63.60"
type input "784"
type input "ED. [GEOGRAPHIC_DATA]"
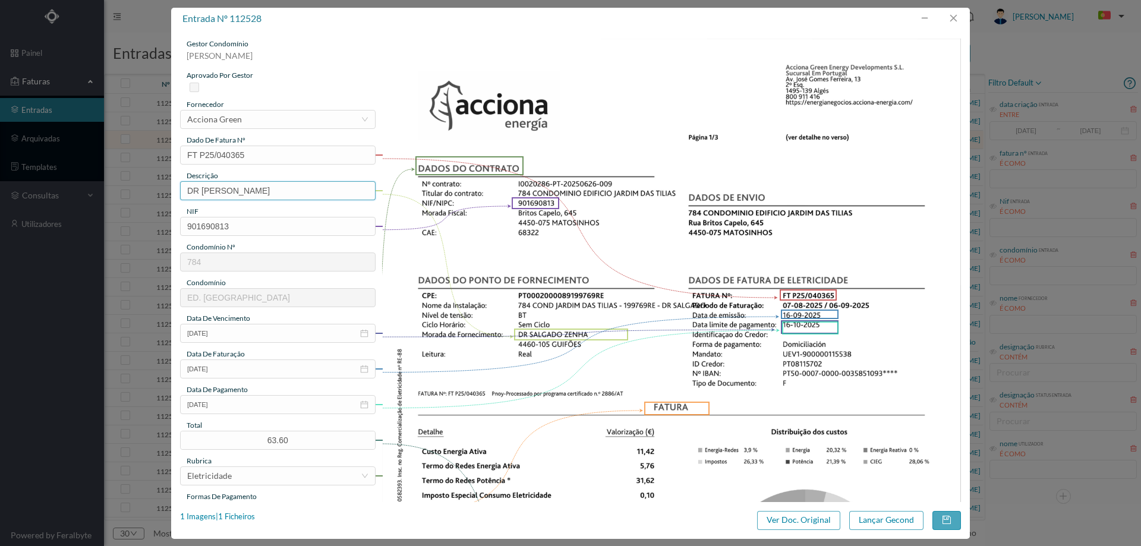
drag, startPoint x: 292, startPoint y: 191, endPoint x: 124, endPoint y: 205, distance: 169.4
click at [124, 205] on div "entrada nº 112528 gestor condomínio [PERSON_NAME] aprovado por gestor fornecedo…" at bounding box center [570, 273] width 1141 height 546
type input "[DATE] a [DATE]"
click at [892, 521] on button "Lançar Gecond" at bounding box center [886, 520] width 74 height 19
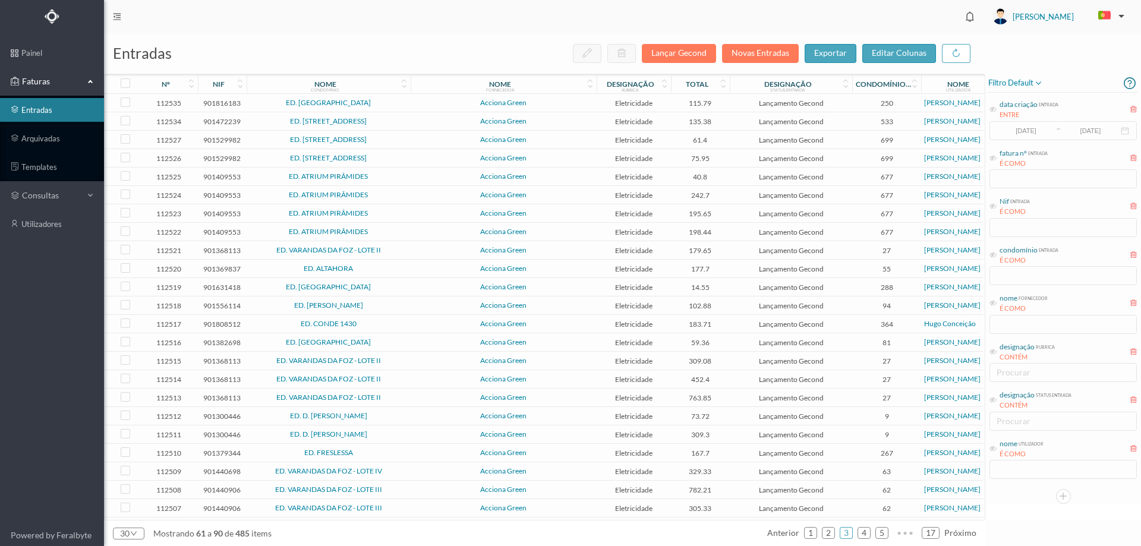
click at [411, 137] on td "Acciona Green" at bounding box center [504, 140] width 186 height 18
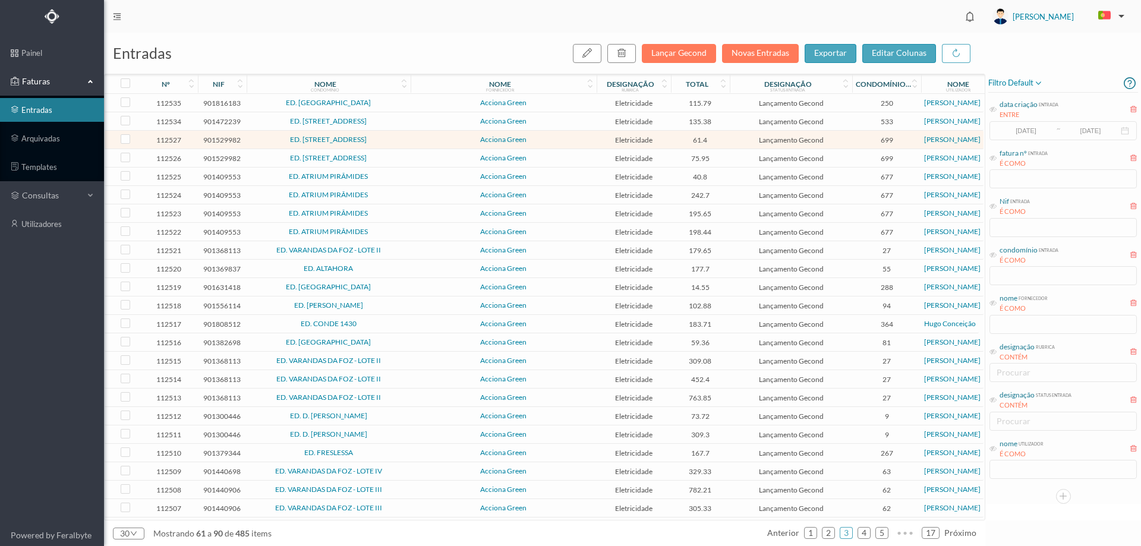
click at [405, 142] on span "ED. [STREET_ADDRESS]" at bounding box center [329, 139] width 158 height 7
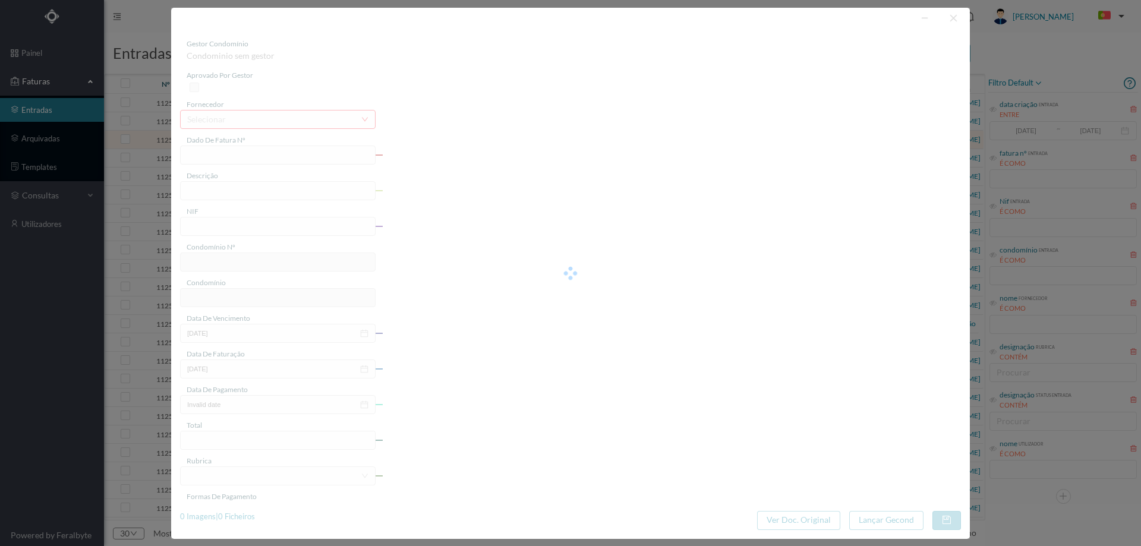
type input "FT P25/040363"
type input "DA PRAIA 313 GARAGEM"
type input "901529982"
type input "[DATE]"
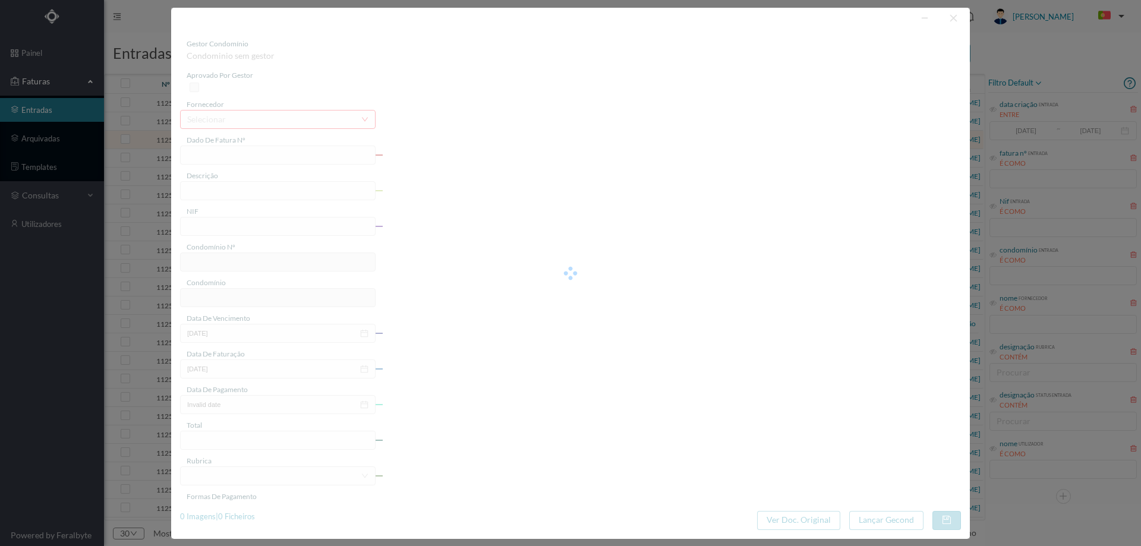
type input "[DATE]"
type input "61.40"
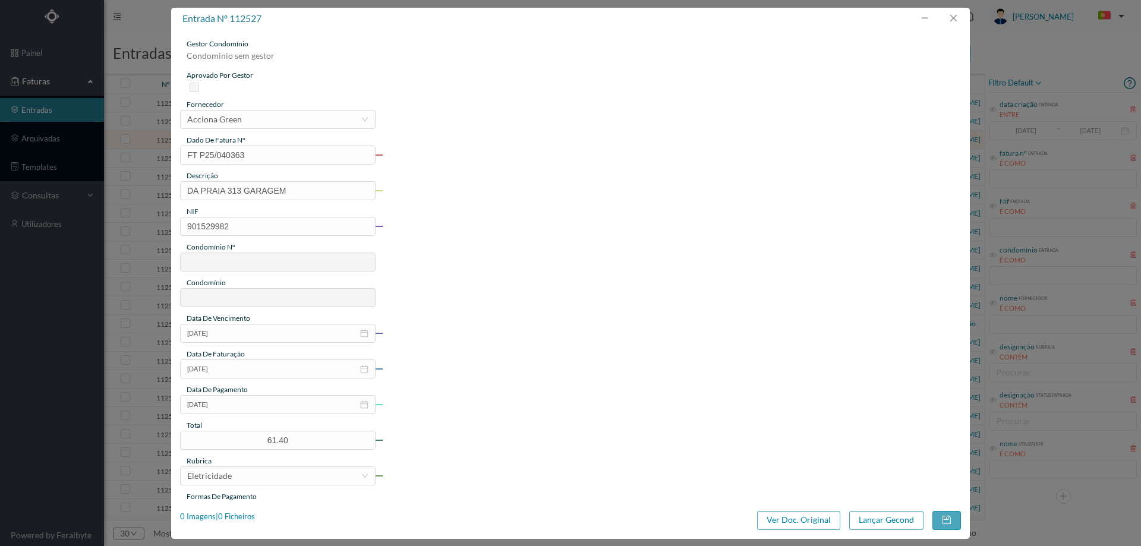
type input "699"
type input "ED. [STREET_ADDRESS]"
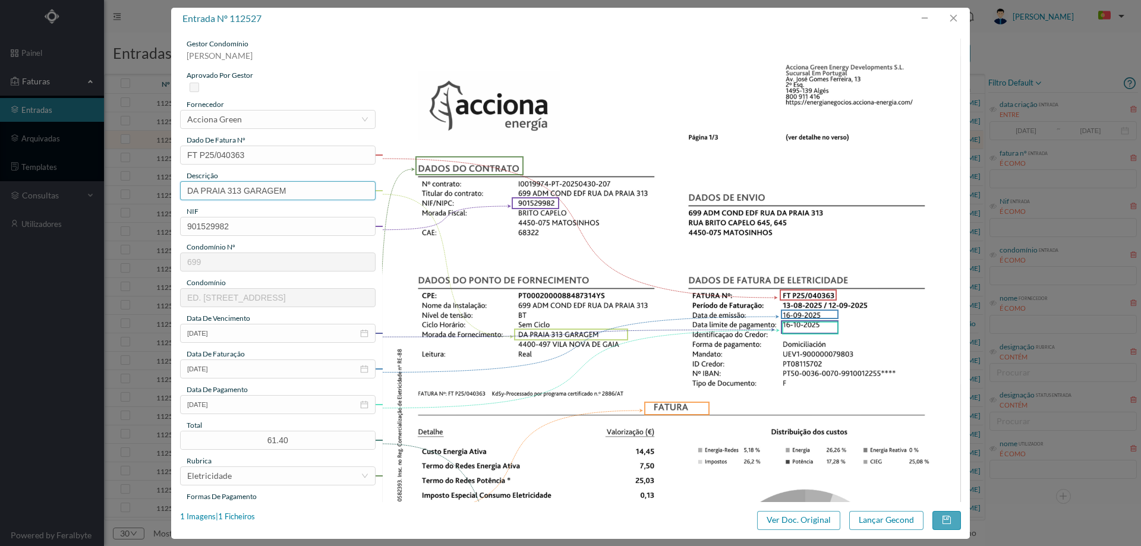
drag, startPoint x: 228, startPoint y: 190, endPoint x: 121, endPoint y: 185, distance: 107.1
click at [121, 185] on div "entrada nº 112527 gestor condomínio [PERSON_NAME] aprovado por gestor fornecedo…" at bounding box center [570, 273] width 1141 height 546
click at [288, 191] on input "313 GARAGEM" at bounding box center [278, 190] width 196 height 19
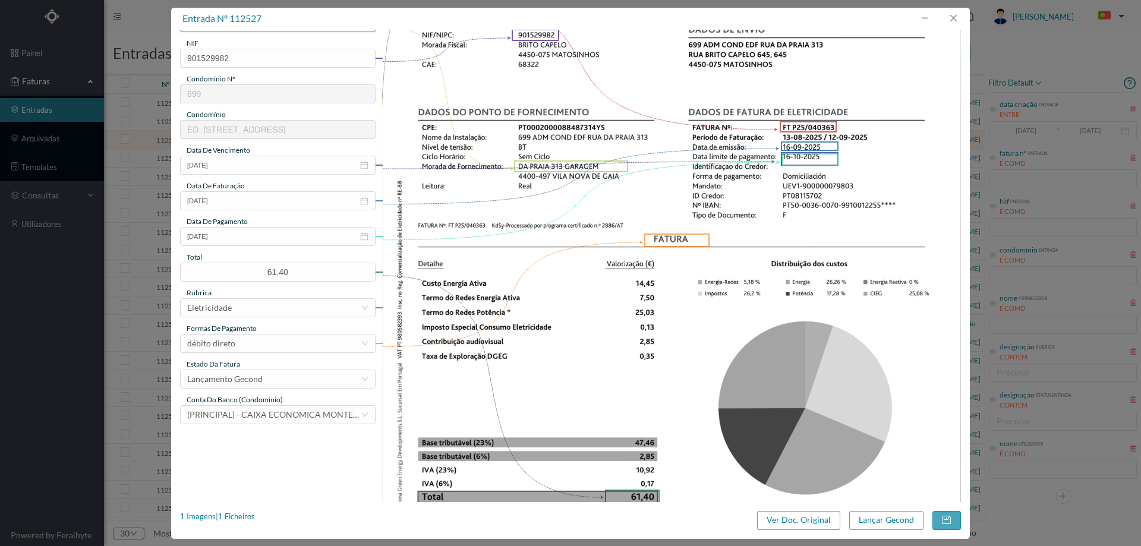
scroll to position [297, 0]
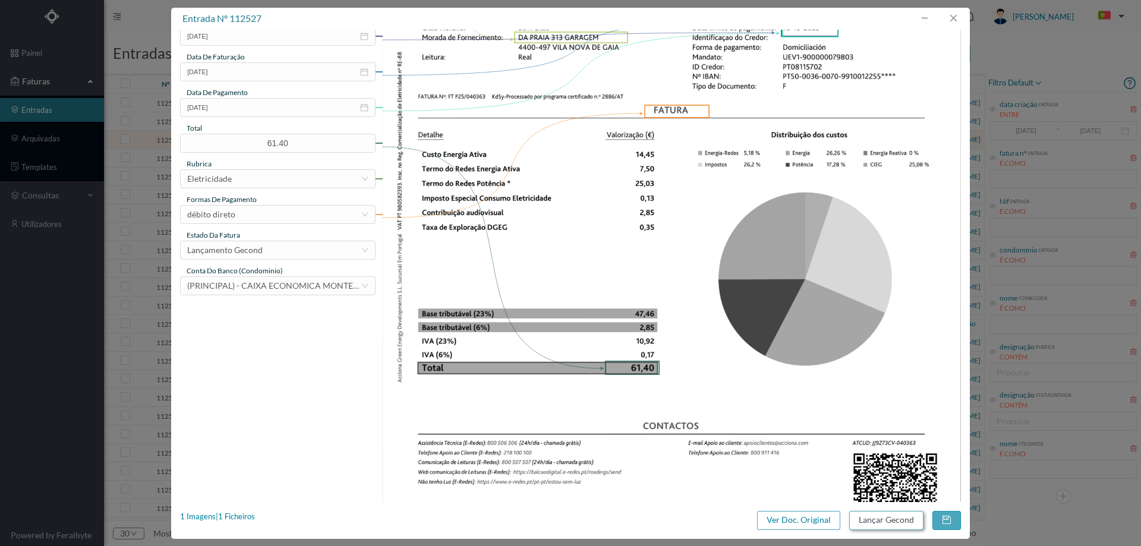
type input "313 GARAGEM ([DATE] a [DATE])"
click at [889, 525] on button "Lançar Gecond" at bounding box center [886, 520] width 74 height 19
